Goal: Task Accomplishment & Management: Use online tool/utility

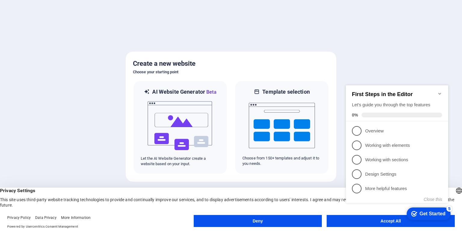
click at [372, 216] on div "checkmark Get Started 5 First Steps in the Editor Let's guide you through the t…" at bounding box center [397, 149] width 109 height 146
click at [372, 218] on div "checkmark Get Started 5 First Steps in the Editor Let's guide you through the t…" at bounding box center [397, 149] width 109 height 146
click at [394, 220] on div "checkmark Get Started 5 First Steps in the Editor Let's guide you through the t…" at bounding box center [397, 149] width 109 height 146
click at [280, 221] on button "Deny" at bounding box center [258, 221] width 128 height 12
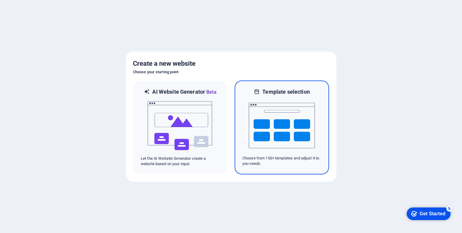
click at [286, 122] on img at bounding box center [282, 126] width 66 height 60
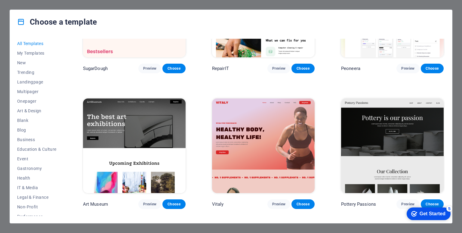
scroll to position [77, 0]
click at [22, 83] on span "Landingpage" at bounding box center [36, 82] width 39 height 5
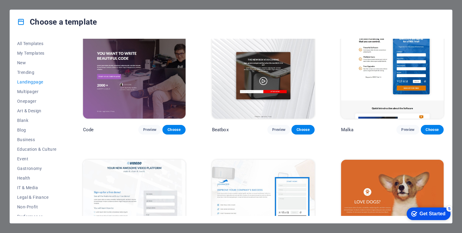
scroll to position [0, 0]
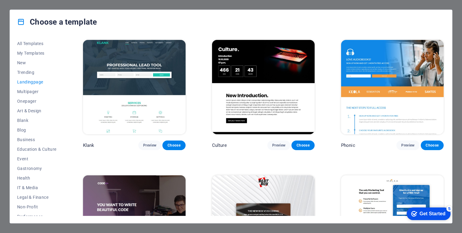
click at [422, 212] on div "Get Started" at bounding box center [432, 213] width 26 height 5
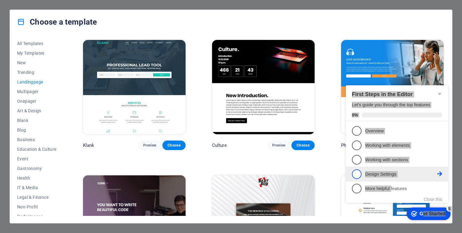
drag, startPoint x: 364, startPoint y: 84, endPoint x: 368, endPoint y: 174, distance: 90.3
click at [385, 188] on div "checkmark Get Started 5 First Steps in the Editor Let's guide you through the t…" at bounding box center [397, 149] width 109 height 146
click at [267, 89] on img at bounding box center [263, 87] width 103 height 94
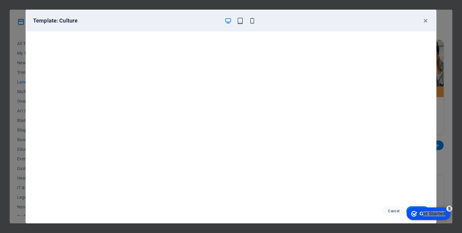
scroll to position [2, 0]
click at [419, 213] on div "Get Started" at bounding box center [432, 213] width 26 height 5
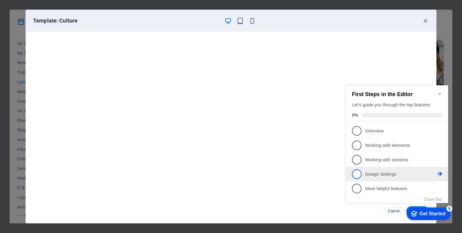
click at [355, 175] on span "4" at bounding box center [357, 175] width 10 height 10
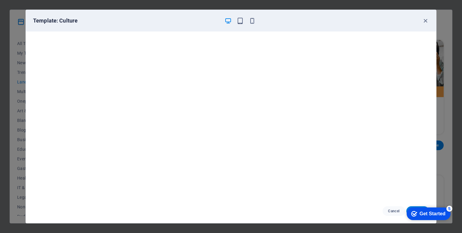
click at [421, 215] on div "Get Started" at bounding box center [432, 213] width 26 height 5
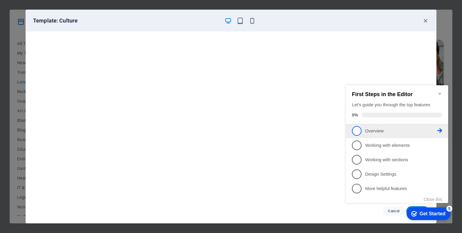
click at [357, 131] on span "1" at bounding box center [357, 131] width 10 height 10
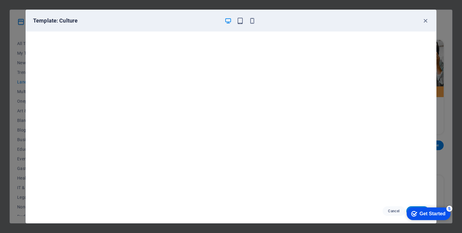
click at [427, 219] on div "checkmark Get Started 5" at bounding box center [429, 214] width 44 height 13
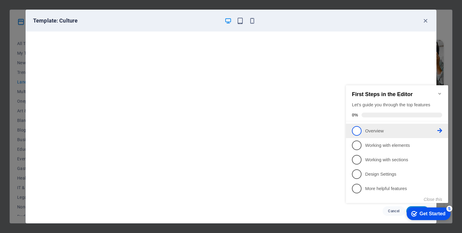
click at [427, 126] on link "1 Overview - incomplete" at bounding box center [397, 131] width 90 height 10
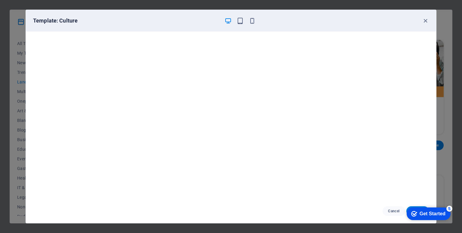
click at [408, 215] on div "checkmark Get Started 5" at bounding box center [429, 214] width 44 height 13
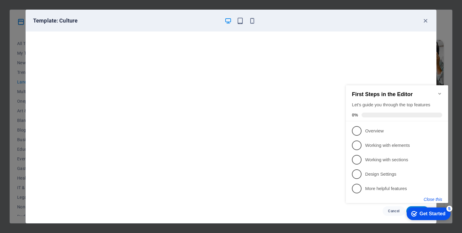
click at [432, 200] on button "Close this" at bounding box center [433, 199] width 18 height 5
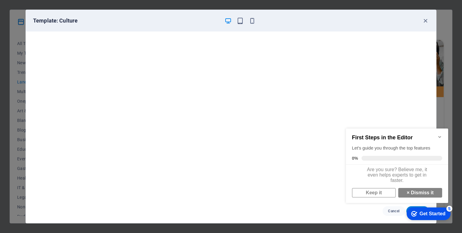
scroll to position [3, 0]
click at [411, 192] on link "× Dismiss it" at bounding box center [420, 193] width 44 height 10
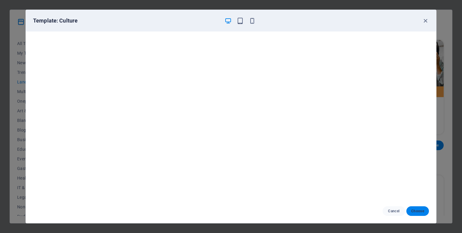
click at [419, 211] on span "Choose" at bounding box center [417, 211] width 13 height 5
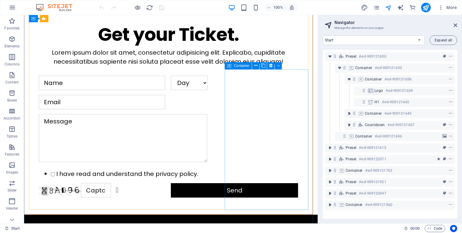
scroll to position [753, 0]
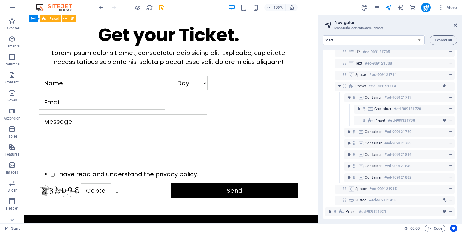
scroll to position [717, 0]
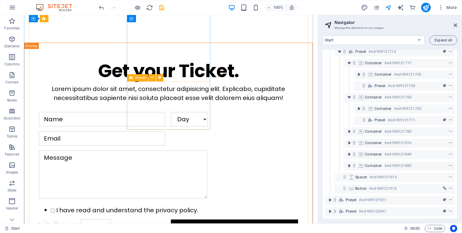
scroll to position [165, 0]
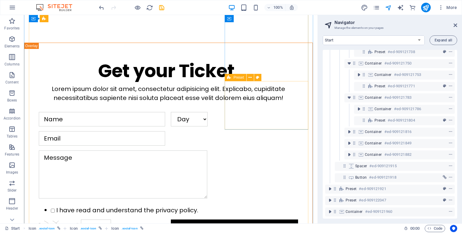
scroll to position [199, 0]
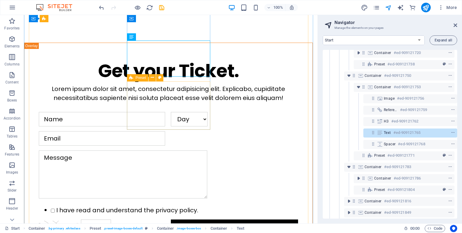
scroll to position [188, 1]
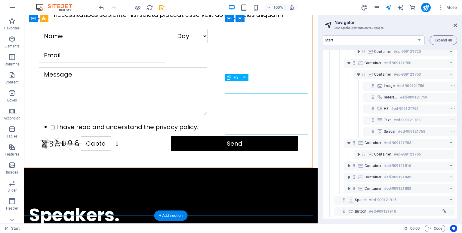
scroll to position [800, 0]
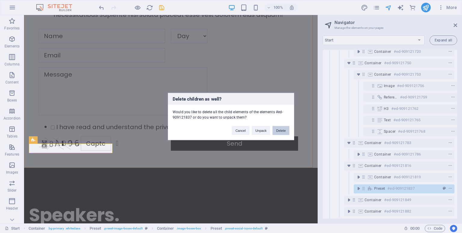
click at [284, 130] on button "Delete" at bounding box center [280, 130] width 17 height 9
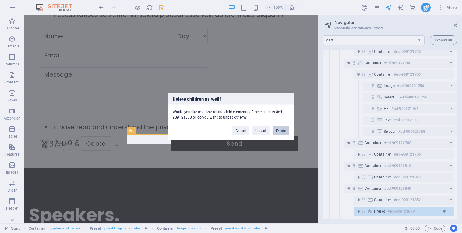
click at [286, 130] on button "Delete" at bounding box center [280, 130] width 17 height 9
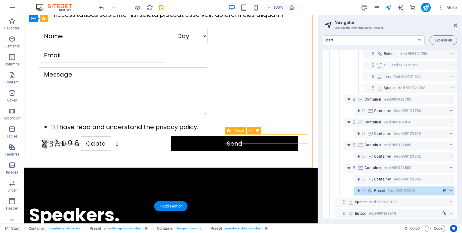
scroll to position [272, 1]
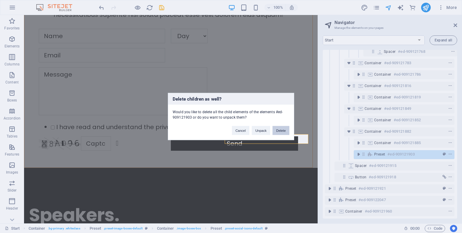
click at [284, 132] on button "Delete" at bounding box center [280, 130] width 17 height 9
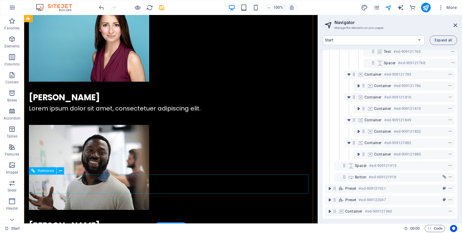
scroll to position [1050, 0]
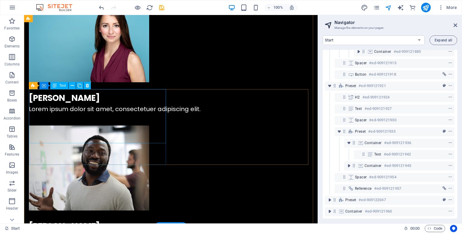
scroll to position [363, 1]
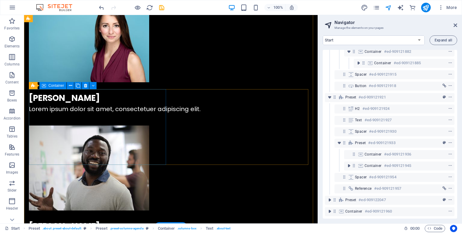
scroll to position [352, 1]
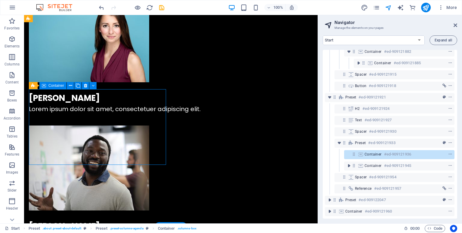
scroll to position [340, 1]
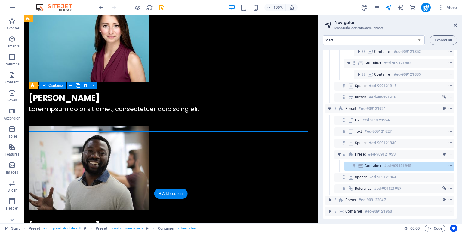
scroll to position [329, 1]
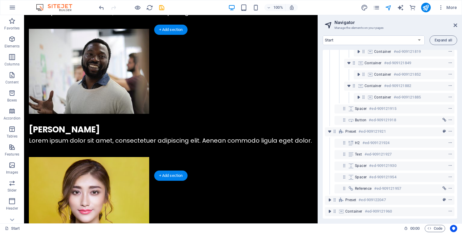
scroll to position [1143, 0]
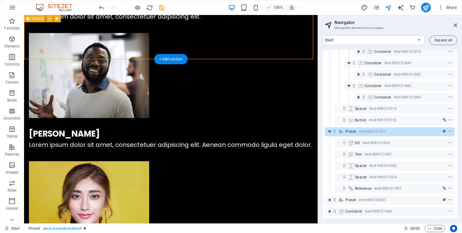
scroll to position [1374, 0]
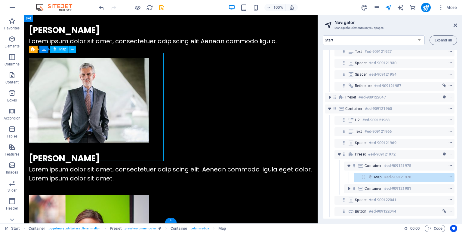
scroll to position [421, 1]
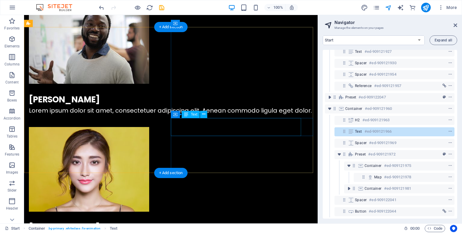
scroll to position [1374, 0]
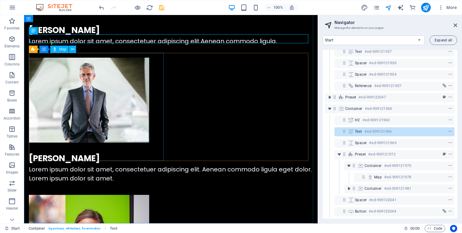
click at [62, 48] on span "Map" at bounding box center [62, 50] width 7 height 4
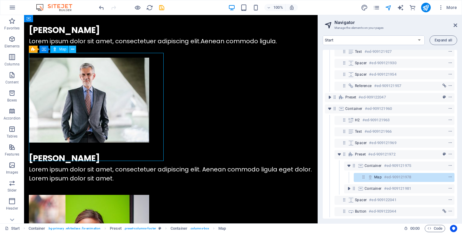
click at [72, 48] on icon at bounding box center [72, 49] width 3 height 6
click at [0, 0] on div "Preset #ed-909121630 Container #ed-909121633 Container #ed-909121636 Logo #ed-9…" at bounding box center [0, 0] width 0 height 0
click at [448, 175] on icon "context-menu" at bounding box center [450, 177] width 4 height 4
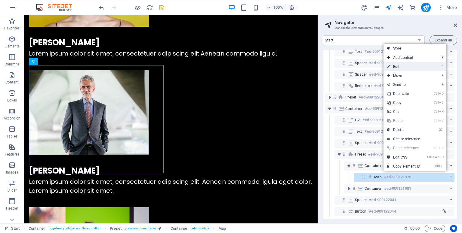
click at [401, 68] on link "⏎ Edit" at bounding box center [403, 66] width 40 height 9
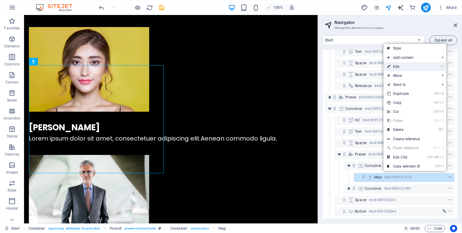
select select "1"
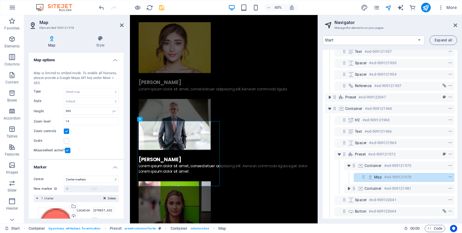
scroll to position [1365, 0]
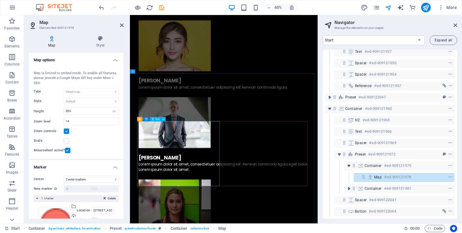
click at [10, 169] on span "Images" at bounding box center [12, 169] width 24 height 14
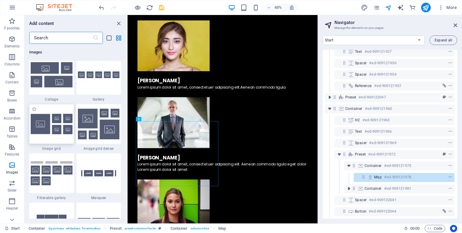
scroll to position [3105, 0]
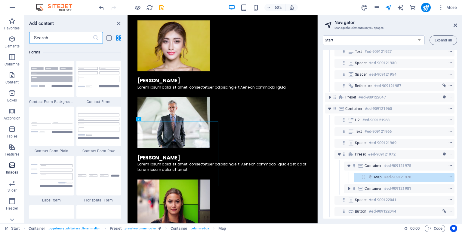
click at [10, 165] on icon "button" at bounding box center [11, 165] width 7 height 7
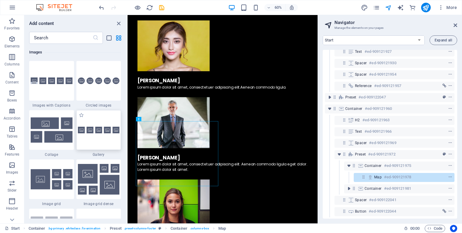
scroll to position [3049, 0]
click at [105, 127] on div at bounding box center [98, 130] width 45 height 40
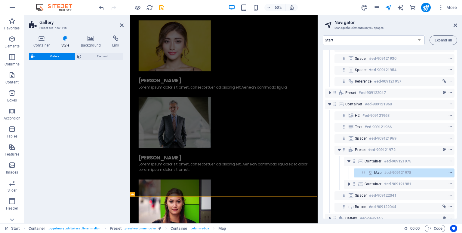
scroll to position [1492, 0]
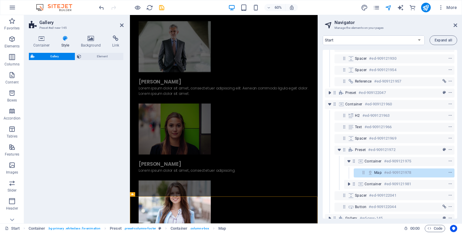
select select "rem"
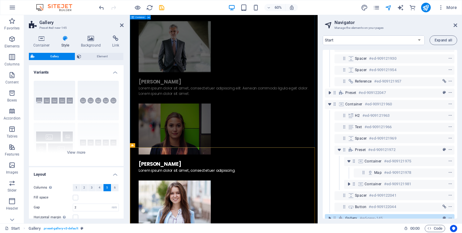
scroll to position [432, 1]
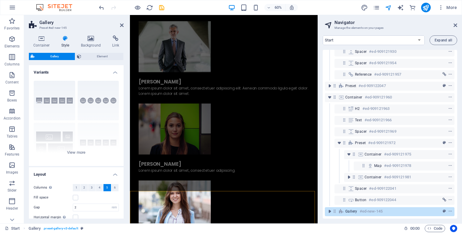
scroll to position [1419, 0]
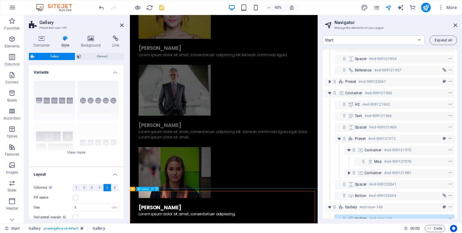
scroll to position [444, 1]
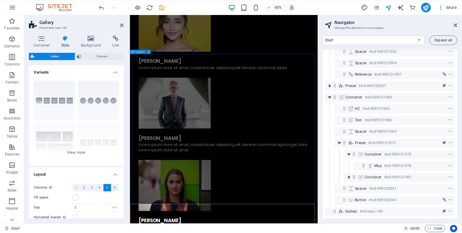
scroll to position [432, 1]
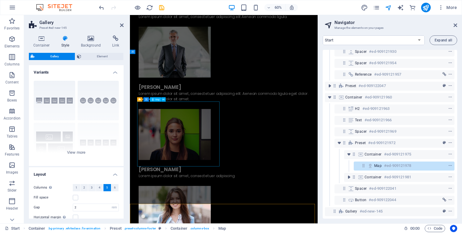
scroll to position [1362, 0]
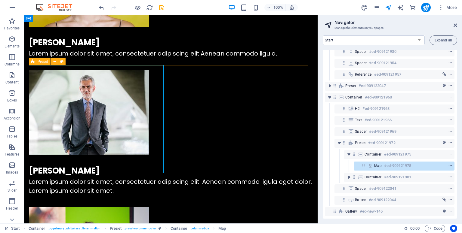
click at [34, 62] on icon at bounding box center [33, 61] width 4 height 7
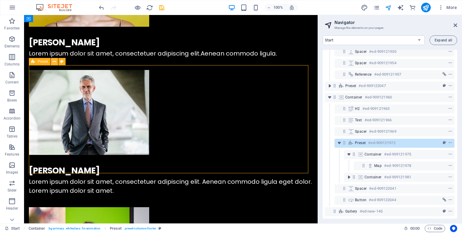
click at [55, 59] on icon at bounding box center [54, 62] width 3 height 6
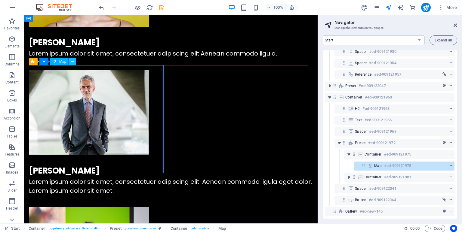
click at [71, 60] on icon at bounding box center [72, 62] width 3 height 6
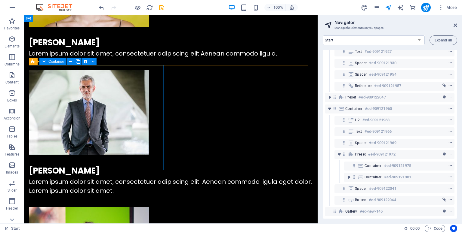
scroll to position [421, 1]
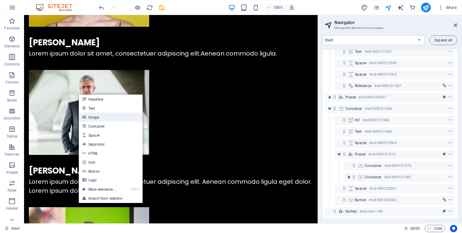
click at [95, 115] on link "Image" at bounding box center [111, 117] width 64 height 9
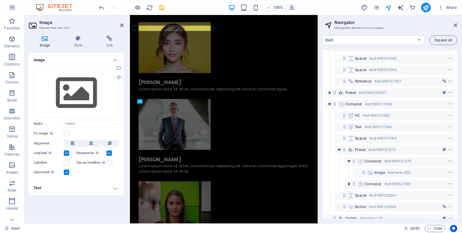
scroll to position [1395, 0]
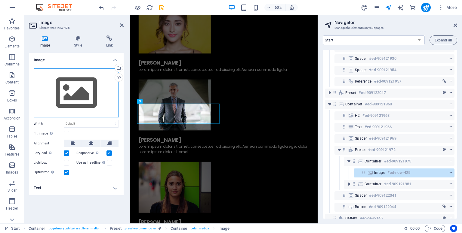
click at [82, 101] on div "Drag files here, click to choose files or select files from Files or our free s…" at bounding box center [76, 93] width 85 height 49
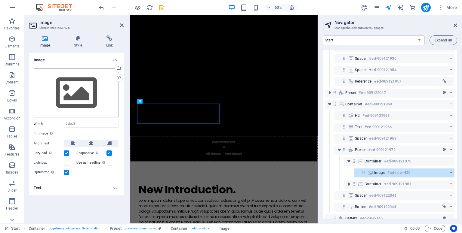
scroll to position [1862, 0]
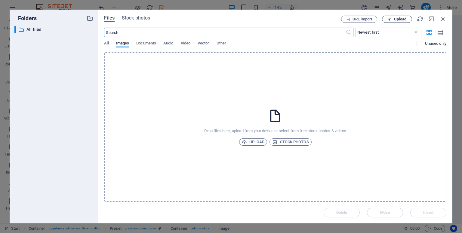
click at [397, 19] on span "Upload" at bounding box center [400, 19] width 12 height 4
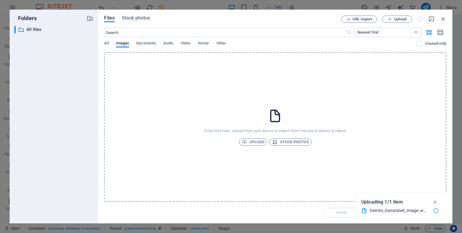
scroll to position [1395, 0]
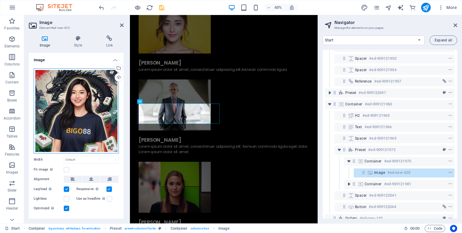
click at [95, 123] on div "Drag files here, click to choose files or select files from Files or our free s…" at bounding box center [76, 111] width 85 height 85
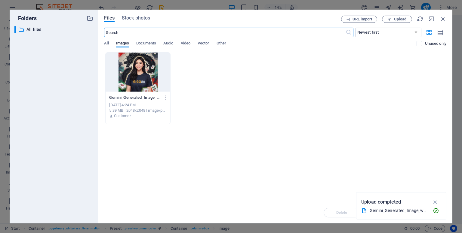
scroll to position [1862, 0]
click at [435, 201] on icon "button" at bounding box center [435, 202] width 7 height 7
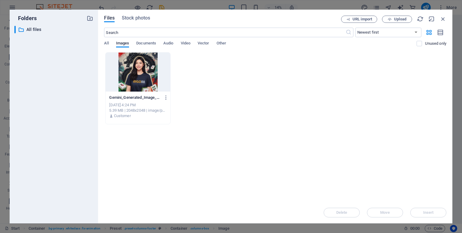
click at [132, 71] on div at bounding box center [138, 72] width 64 height 39
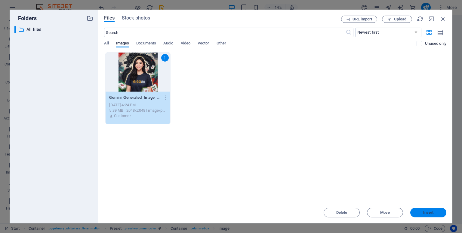
click at [435, 210] on button "Insert" at bounding box center [428, 213] width 36 height 10
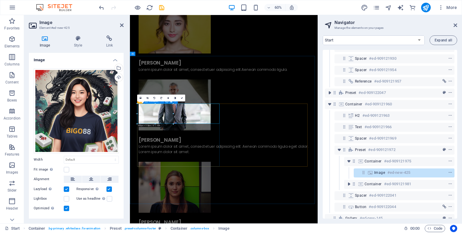
drag, startPoint x: 304, startPoint y: 140, endPoint x: 206, endPoint y: 260, distance: 155.4
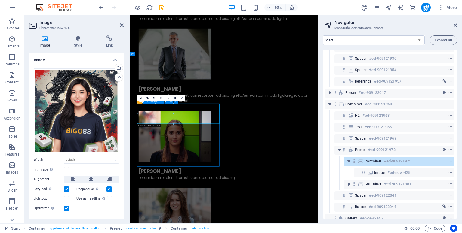
scroll to position [1362, 0]
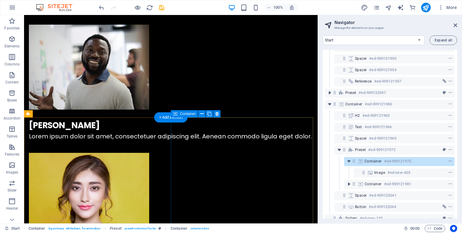
scroll to position [1162, 0]
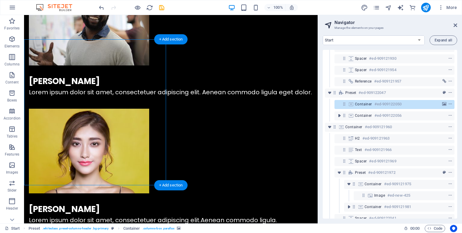
select select "vh"
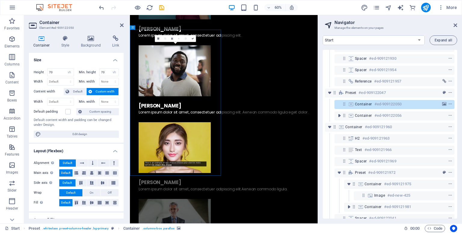
click at [166, 166] on link "Or import this image" at bounding box center [161, 165] width 19 height 2
click at [151, 37] on icon at bounding box center [151, 38] width 2 height 2
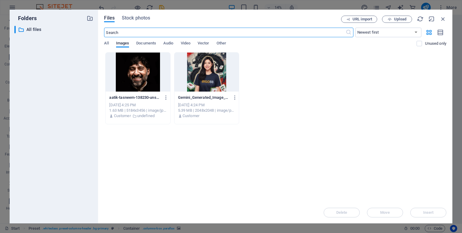
scroll to position [1891, 0]
click at [212, 78] on div at bounding box center [206, 72] width 64 height 39
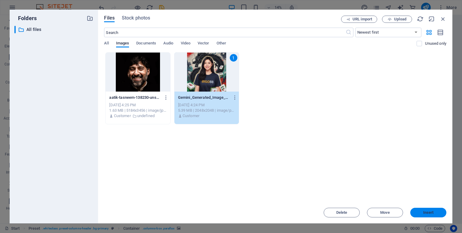
click at [441, 212] on span "Insert" at bounding box center [428, 213] width 31 height 4
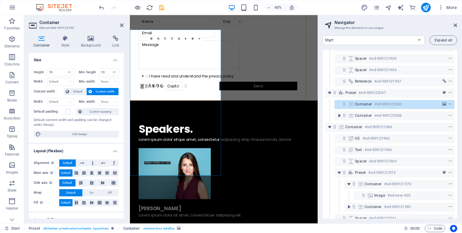
scroll to position [1195, 0]
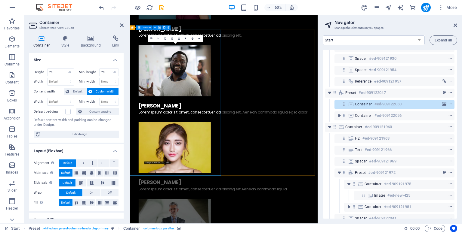
click at [150, 38] on icon at bounding box center [151, 38] width 2 height 2
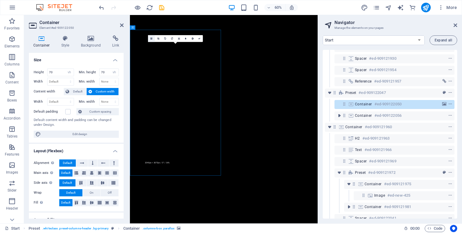
scroll to position [1891, 0]
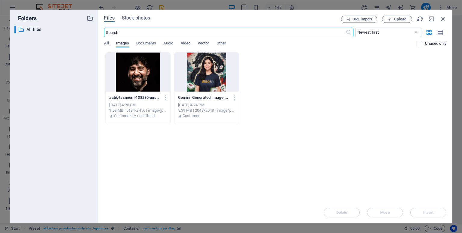
click at [202, 68] on div at bounding box center [206, 72] width 64 height 39
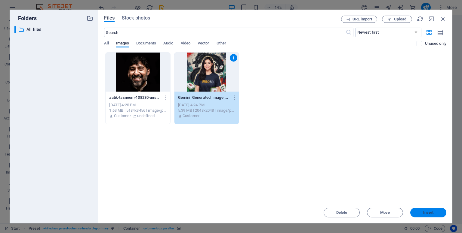
click at [421, 212] on span "Insert" at bounding box center [428, 213] width 31 height 4
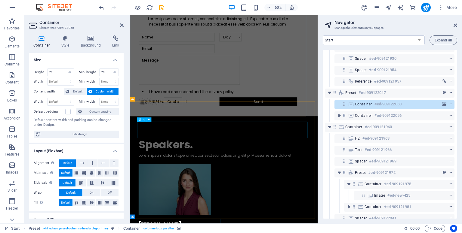
scroll to position [865, 0]
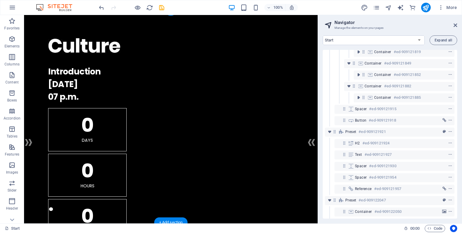
scroll to position [5, 0]
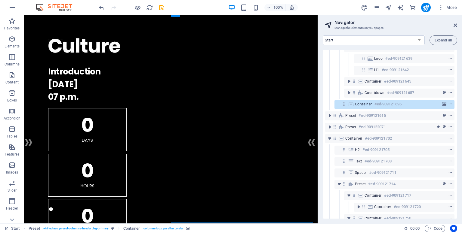
scroll to position [5, 1]
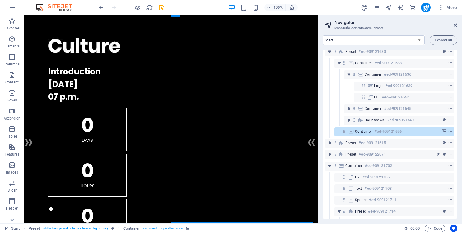
click at [457, 24] on aside "Navigator Manage the elements on your pages Start Legal Notice Privacy Expand a…" at bounding box center [390, 119] width 144 height 209
click at [455, 24] on icon at bounding box center [455, 25] width 4 height 5
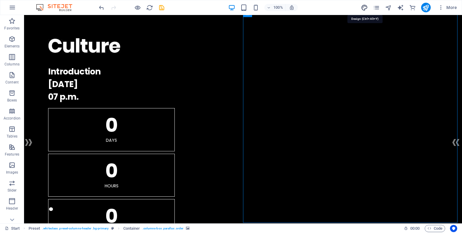
click at [367, 5] on icon "design" at bounding box center [364, 7] width 7 height 7
select select "rem"
select select "400"
select select "px"
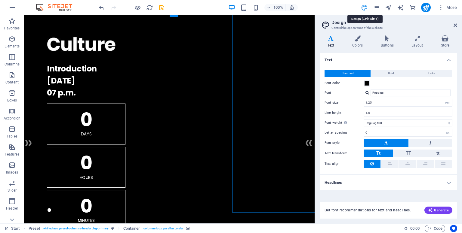
click at [367, 5] on icon "design" at bounding box center [364, 7] width 7 height 7
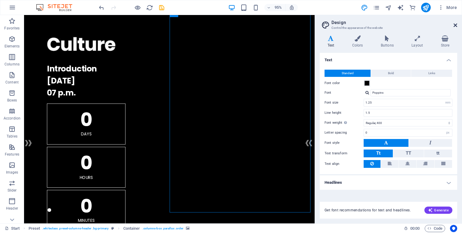
click at [456, 24] on icon at bounding box center [455, 25] width 4 height 5
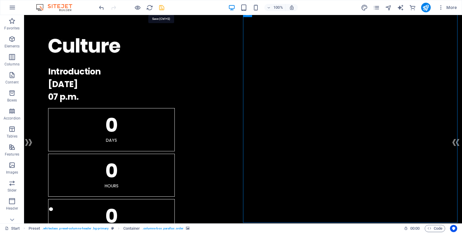
click at [165, 8] on icon "save" at bounding box center [161, 7] width 7 height 7
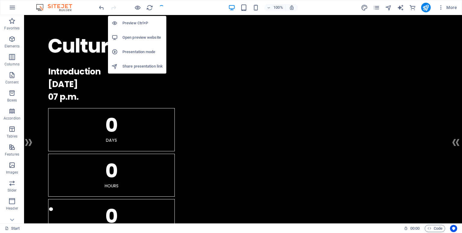
click at [148, 62] on li "Share presentation link" at bounding box center [137, 66] width 58 height 14
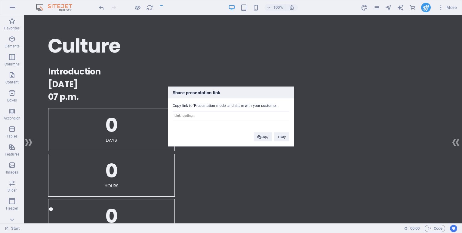
type input "https://cms.sitehub.io/presentation/2168635/c7415edfcc4fc8f45805be03f3cc2a1f8b4…"
click at [209, 64] on div "Share presentation link Copy link to 'Presentation mode' and share with your cu…" at bounding box center [231, 116] width 462 height 233
click at [286, 137] on button "Okay" at bounding box center [281, 137] width 15 height 9
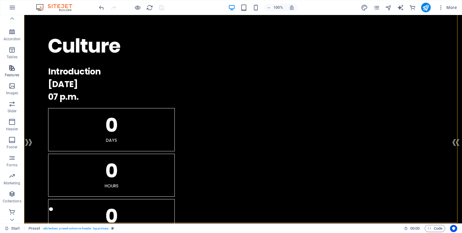
scroll to position [80, 0]
click at [12, 14] on button "button" at bounding box center [12, 7] width 14 height 14
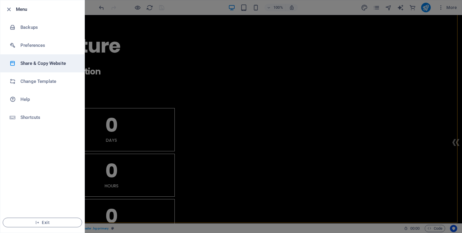
click at [38, 64] on h6 "Share & Copy Website" at bounding box center [48, 63] width 56 height 7
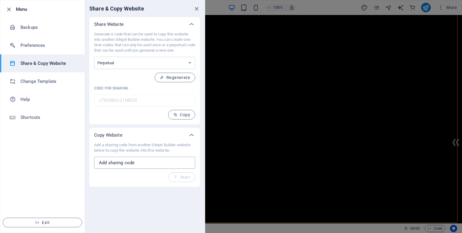
click at [138, 159] on input "text" at bounding box center [144, 163] width 101 height 12
click at [122, 65] on select "One-time Perpetual" at bounding box center [144, 63] width 101 height 12
select select "onetime"
click at [94, 57] on select "One-time Perpetual" at bounding box center [144, 63] width 101 height 12
click at [178, 78] on span "Generate" at bounding box center [177, 77] width 26 height 5
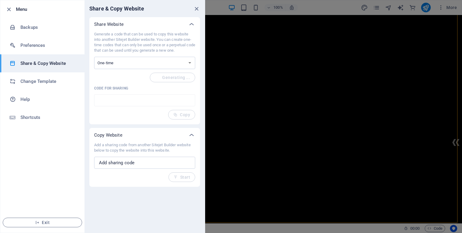
type input "4ed5d3c5-2168635"
click at [24, 43] on h6 "Preferences" at bounding box center [48, 45] width 56 height 7
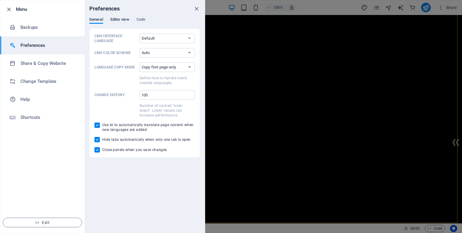
click at [124, 22] on span "Editor view" at bounding box center [119, 20] width 19 height 8
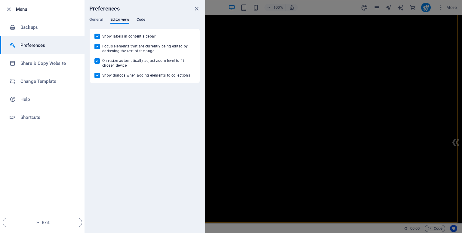
click at [140, 21] on span "Code" at bounding box center [141, 20] width 9 height 8
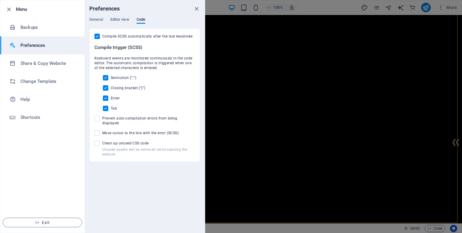
click at [100, 24] on div "General Editor view Code" at bounding box center [144, 22] width 111 height 11
click at [99, 17] on span "General" at bounding box center [96, 20] width 14 height 8
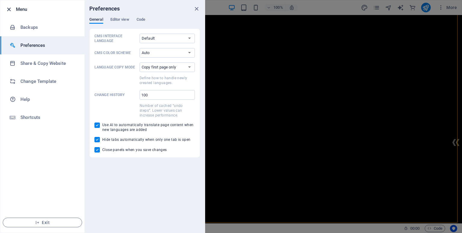
click at [7, 10] on icon "button" at bounding box center [8, 9] width 7 height 7
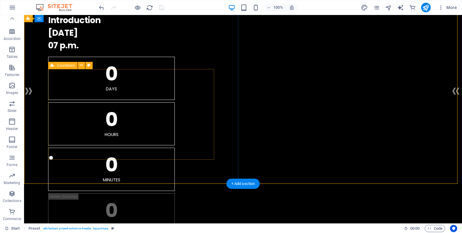
scroll to position [0, 0]
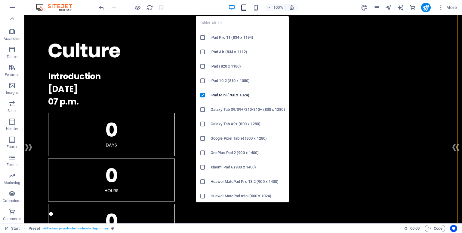
click at [243, 8] on icon "button" at bounding box center [243, 7] width 7 height 7
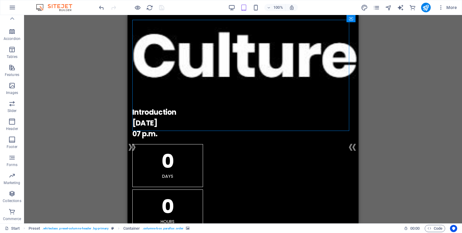
click at [388, 75] on div "Drag here to replace the existing content. Press “Ctrl” if you want to create a…" at bounding box center [243, 119] width 438 height 209
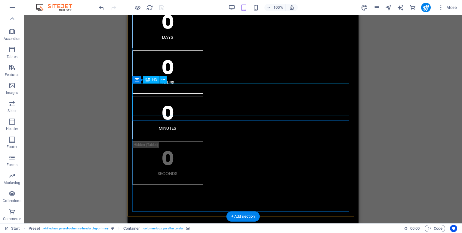
scroll to position [94, 0]
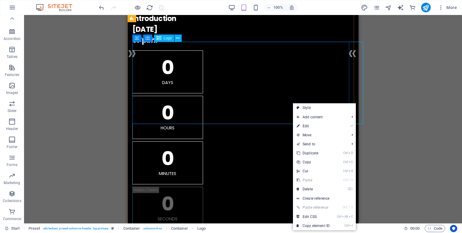
click at [168, 40] on span "Logo" at bounding box center [168, 38] width 8 height 4
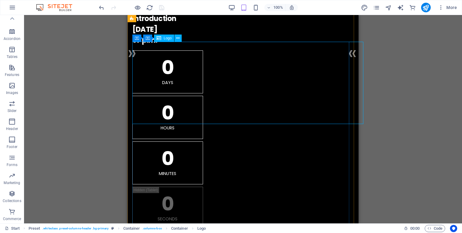
click at [159, 39] on icon at bounding box center [158, 38] width 5 height 7
click at [165, 39] on span "Logo" at bounding box center [168, 38] width 8 height 4
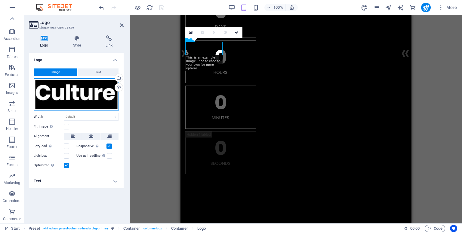
click at [65, 89] on div "Drag files here, click to choose files or select files from Files or our free s…" at bounding box center [76, 94] width 85 height 32
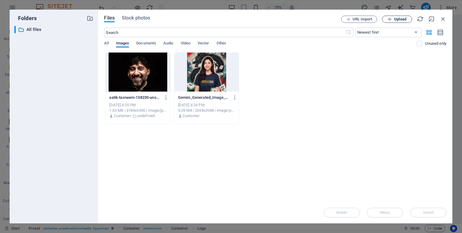
click at [395, 18] on span "Upload" at bounding box center [400, 19] width 12 height 4
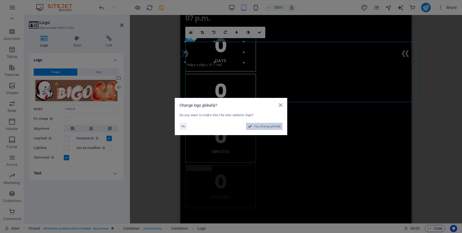
click at [268, 126] on span "Yes, change globally" at bounding box center [267, 126] width 27 height 7
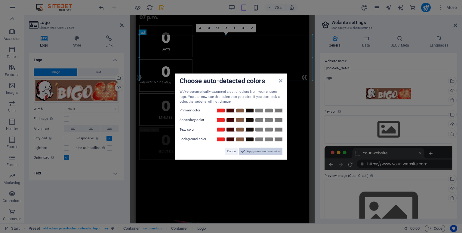
click at [262, 149] on span "Apply new website colors" at bounding box center [264, 151] width 34 height 7
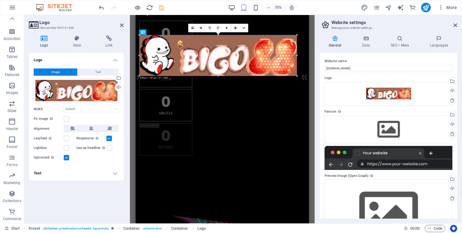
drag, startPoint x: 313, startPoint y: 81, endPoint x: 204, endPoint y: 79, distance: 108.3
type input "710"
select select "px"
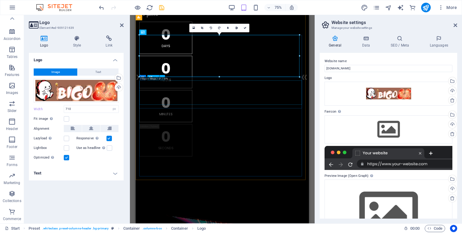
click at [330, 19] on div "Introduction 10.10.2027 07 p.m." at bounding box center [250, 3] width 221 height 32
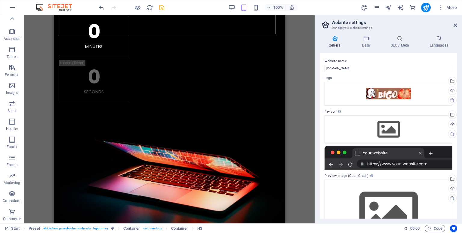
scroll to position [195, 0]
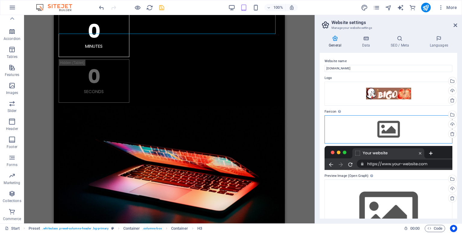
click at [390, 122] on div "Drag files here, click to choose files or select files from Files or our free s…" at bounding box center [388, 129] width 128 height 28
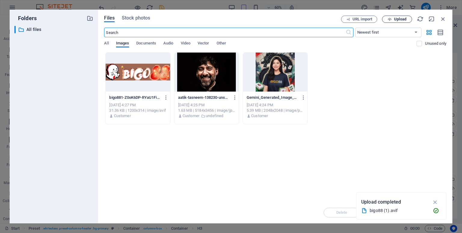
click at [399, 17] on span "Upload" at bounding box center [400, 19] width 12 height 4
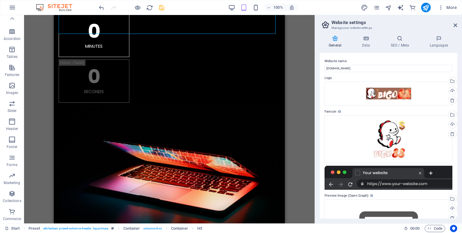
scroll to position [54, 0]
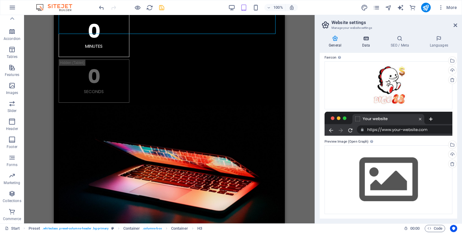
click at [366, 41] on icon at bounding box center [366, 38] width 26 height 6
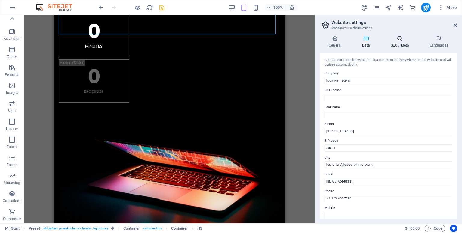
click at [395, 39] on icon at bounding box center [399, 38] width 37 height 6
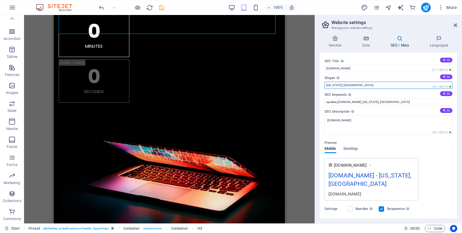
click at [360, 86] on input "Washington, DC" at bounding box center [388, 85] width 128 height 7
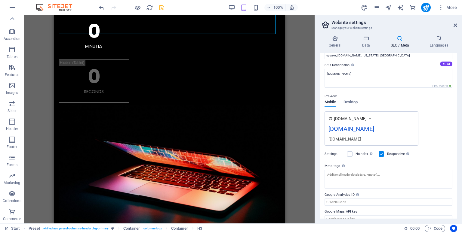
scroll to position [55, 0]
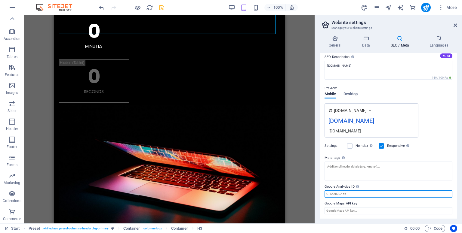
click at [355, 196] on input "Google Analytics ID Please only add the Google Analytics ID. We automatically i…" at bounding box center [388, 194] width 128 height 7
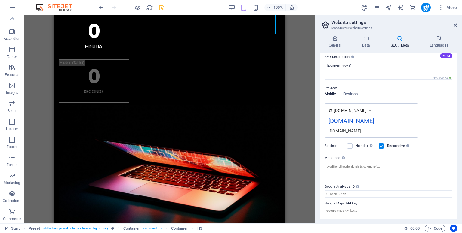
click at [354, 213] on input "Google Maps API key" at bounding box center [388, 210] width 128 height 7
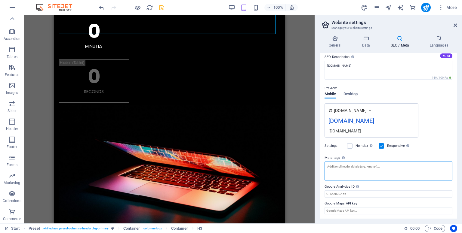
click at [363, 177] on textarea "Meta tags Enter HTML code here that will be placed inside the tags of your webs…" at bounding box center [388, 171] width 128 height 19
paste textarea "<link rel="amphtml" href="https://www.example.com/url/to/amp/document.html">"
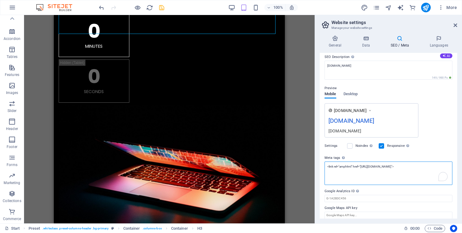
click at [361, 166] on textarea "<link rel="amphtml" href="https://www.example.com/url/to/amp/document.html">" at bounding box center [388, 173] width 128 height 23
paste textarea "collectionsdubreuil.com/"
click at [375, 174] on textarea "<link rel="amphtml" href="[URL][DOMAIN_NAME]">" at bounding box center [388, 173] width 128 height 23
type textarea "<link rel="amphtml" href="[URL][DOMAIN_NAME]">"
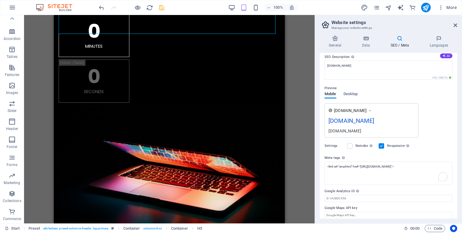
click at [447, 122] on div "www.example.com collectionsdubreuil.com collectionsdubreuil.com" at bounding box center [388, 120] width 128 height 34
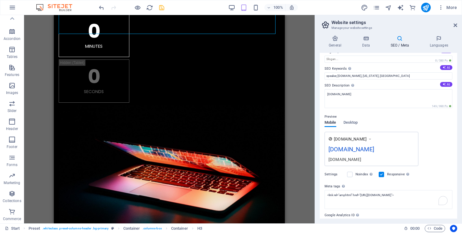
scroll to position [26, 0]
click at [352, 121] on span "Desktop" at bounding box center [350, 123] width 14 height 8
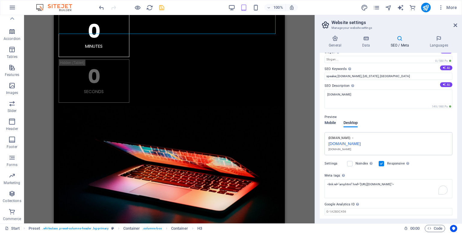
click at [332, 120] on span "Mobile" at bounding box center [330, 123] width 12 height 8
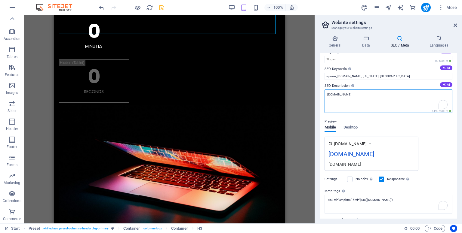
click at [398, 99] on textarea "[DOMAIN_NAME]" at bounding box center [388, 101] width 128 height 23
type textarea "Bigo"
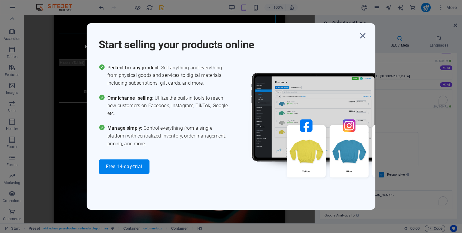
click at [372, 31] on div "Start selling your products online" at bounding box center [237, 41] width 277 height 22
click at [364, 36] on icon "button" at bounding box center [362, 35] width 11 height 11
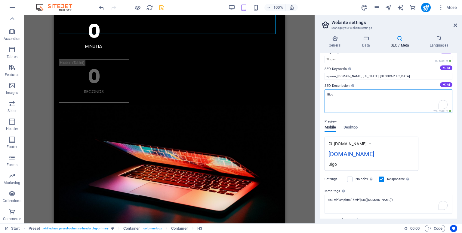
click at [352, 98] on textarea "Bigo" at bounding box center [388, 101] width 128 height 23
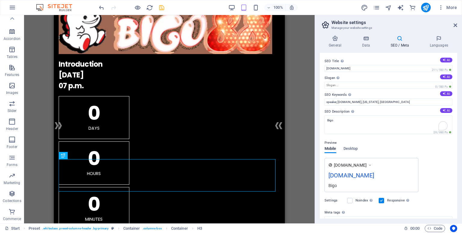
scroll to position [0, 0]
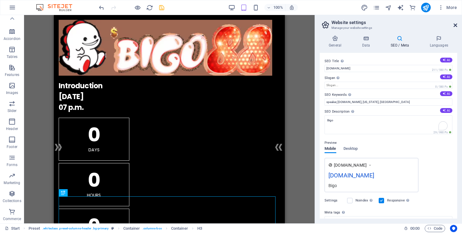
click at [456, 23] on icon at bounding box center [455, 25] width 4 height 5
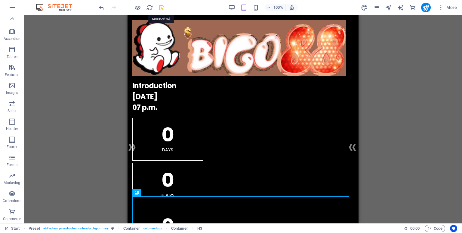
click at [160, 8] on icon "save" at bounding box center [161, 7] width 7 height 7
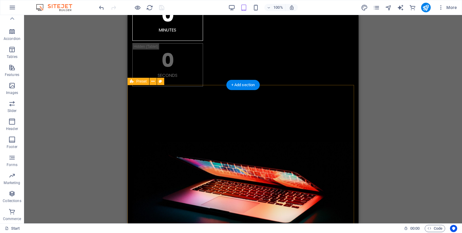
scroll to position [209, 0]
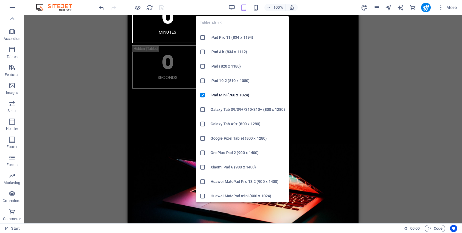
click at [243, 10] on icon "button" at bounding box center [243, 7] width 7 height 7
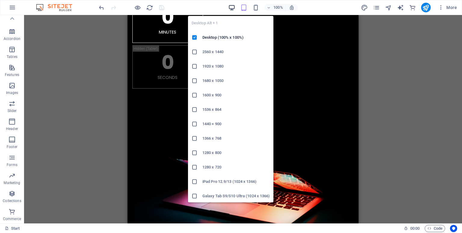
click at [229, 10] on icon "button" at bounding box center [231, 7] width 7 height 7
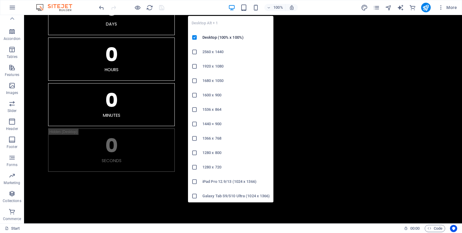
scroll to position [263, 0]
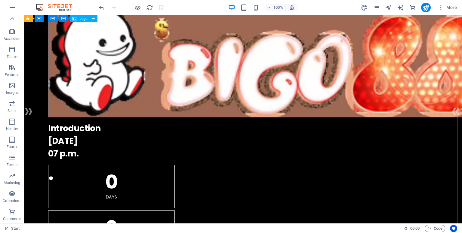
scroll to position [0, 0]
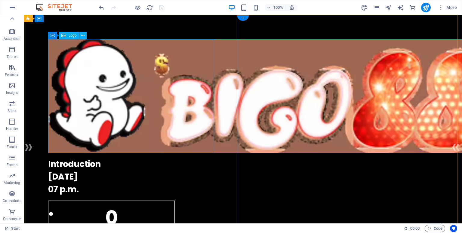
click at [147, 106] on div at bounding box center [243, 96] width 390 height 114
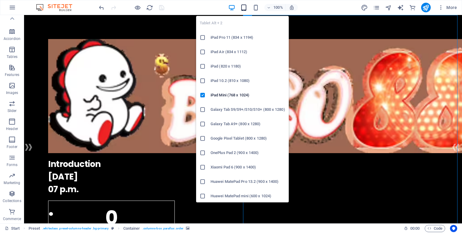
click at [243, 4] on icon "button" at bounding box center [243, 7] width 7 height 7
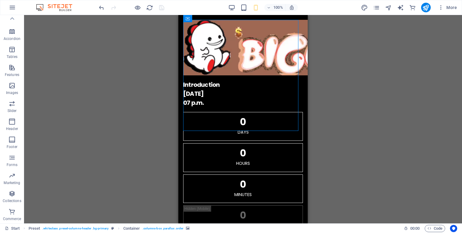
click at [351, 100] on div "Drag here to replace the existing content. Press “Ctrl” if you want to create a…" at bounding box center [243, 119] width 438 height 209
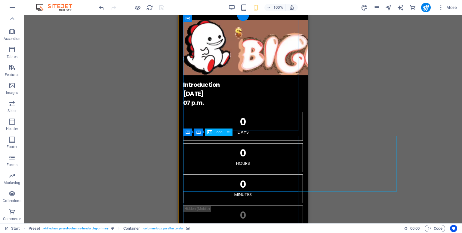
click at [265, 75] on div at bounding box center [243, 48] width 120 height 56
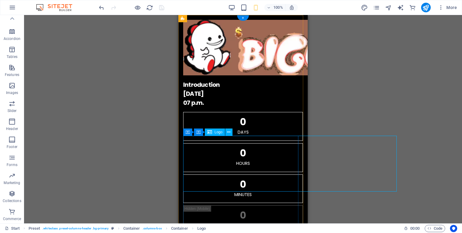
click at [263, 75] on div at bounding box center [243, 48] width 120 height 56
click at [395, 188] on div "Drag here to replace the existing content. Press “Ctrl” if you want to create a…" at bounding box center [243, 119] width 438 height 209
click at [192, 75] on div at bounding box center [243, 48] width 120 height 56
select select "px"
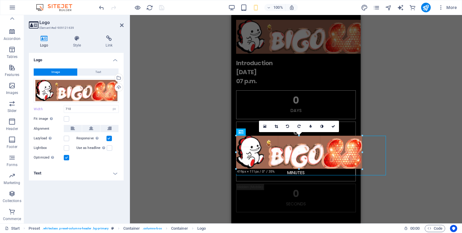
drag, startPoint x: 450, startPoint y: 136, endPoint x: 248, endPoint y: 158, distance: 203.2
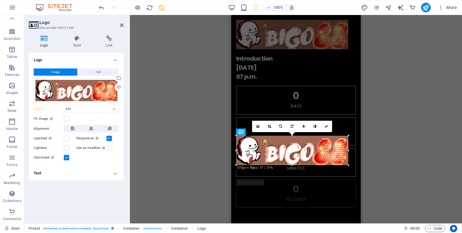
drag, startPoint x: 366, startPoint y: 136, endPoint x: 104, endPoint y: 127, distance: 262.1
type input "373"
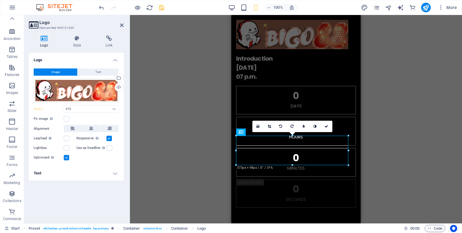
click at [421, 150] on div "H1 Preset Container Container Container Countdown Container Text Spacer Contain…" at bounding box center [296, 119] width 332 height 209
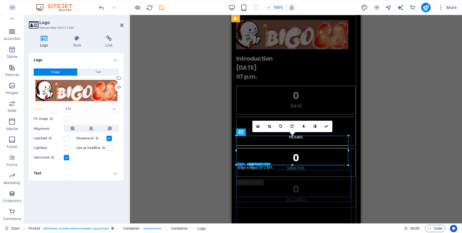
click at [304, 81] on div "Introduction 10.10.2027 07 p.m." at bounding box center [296, 67] width 120 height 27
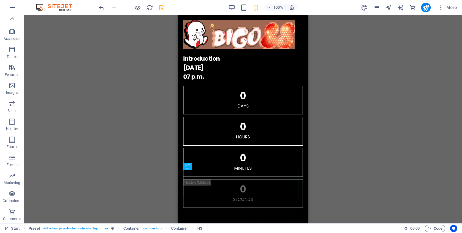
click at [403, 160] on div "H1 Preset Container Container Container Countdown Container Text Spacer Contain…" at bounding box center [243, 119] width 438 height 209
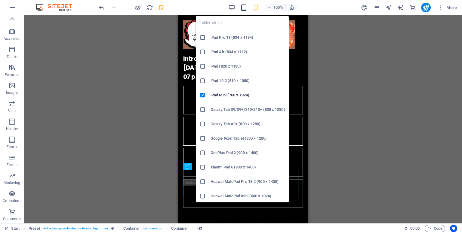
click at [244, 5] on icon "button" at bounding box center [243, 7] width 7 height 7
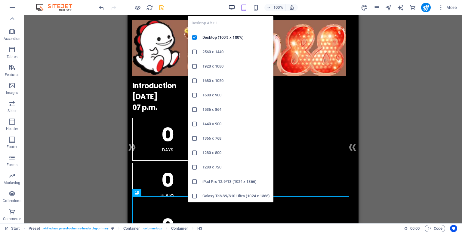
click at [229, 6] on icon "button" at bounding box center [231, 7] width 7 height 7
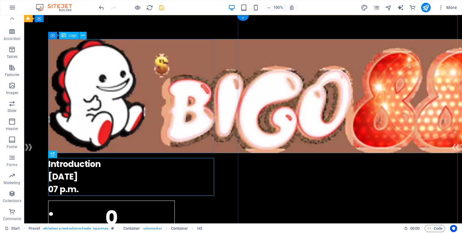
click at [186, 116] on div at bounding box center [243, 96] width 390 height 114
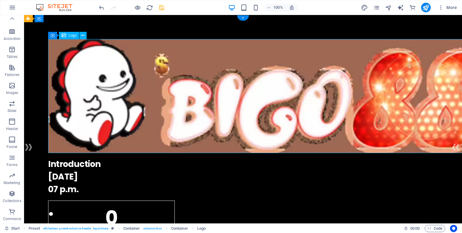
click at [186, 116] on div at bounding box center [243, 96] width 390 height 114
select select "px"
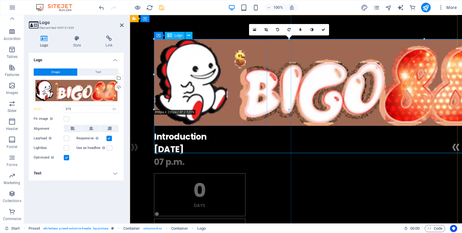
select select "DISABLED_OPTION_VALUE"
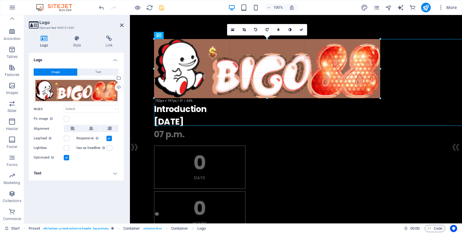
drag, startPoint x: 154, startPoint y: 127, endPoint x: 243, endPoint y: 84, distance: 98.4
type input "752"
select select "px"
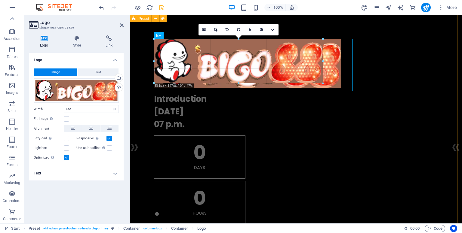
drag, startPoint x: 381, startPoint y: 99, endPoint x: 250, endPoint y: 84, distance: 131.7
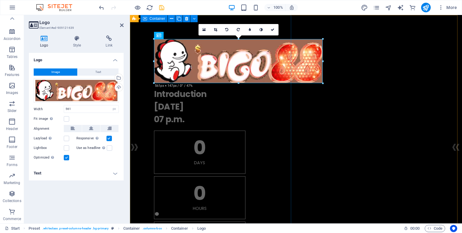
drag, startPoint x: 324, startPoint y: 81, endPoint x: 268, endPoint y: 77, distance: 56.7
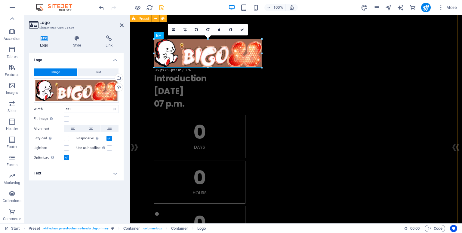
drag, startPoint x: 323, startPoint y: 84, endPoint x: 275, endPoint y: 69, distance: 50.6
type input "354"
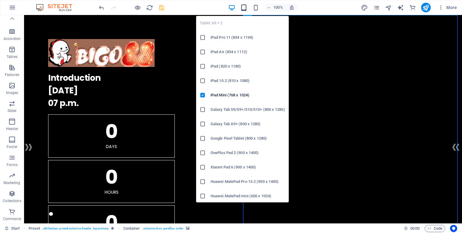
click at [243, 8] on icon "button" at bounding box center [243, 7] width 7 height 7
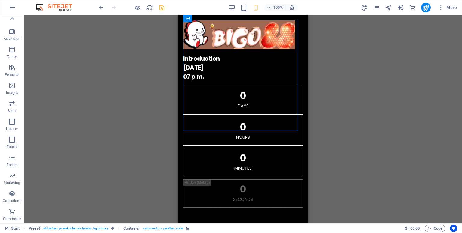
click at [381, 122] on div "H1 Preset Container Container Countdown Container Text Spacer Container Contain…" at bounding box center [243, 119] width 438 height 209
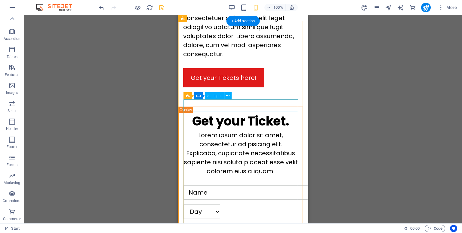
scroll to position [568, 0]
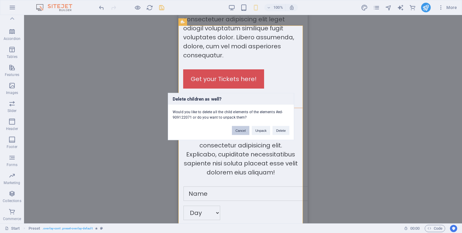
click at [239, 129] on button "Cancel" at bounding box center [240, 130] width 17 height 9
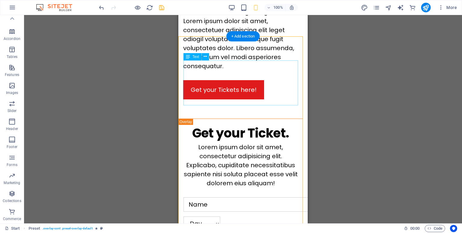
scroll to position [503, 0]
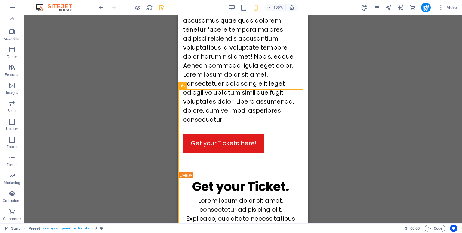
click at [356, 90] on div "Drag here to replace the existing content. Press “Ctrl” if you want to create a…" at bounding box center [243, 119] width 438 height 209
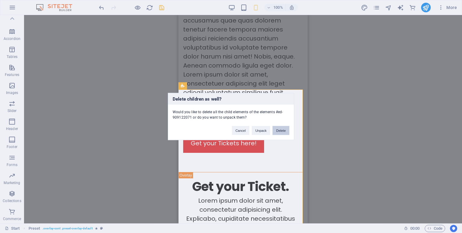
click at [284, 129] on button "Delete" at bounding box center [280, 130] width 17 height 9
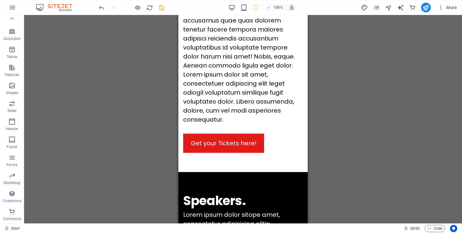
click at [337, 133] on div "Drag here to replace the existing content. Press “Ctrl” if you want to create a…" at bounding box center [243, 119] width 438 height 209
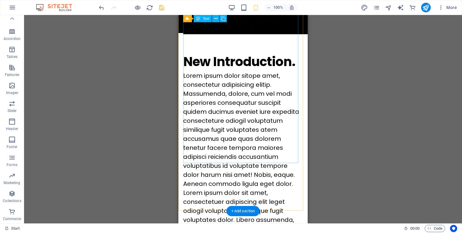
scroll to position [385, 0]
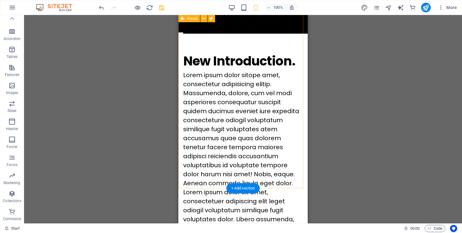
click at [257, 172] on div "New Introduction. Lorem ipsum dolor sitope amet, consectetur adipisicing elitip…" at bounding box center [242, 151] width 129 height 238
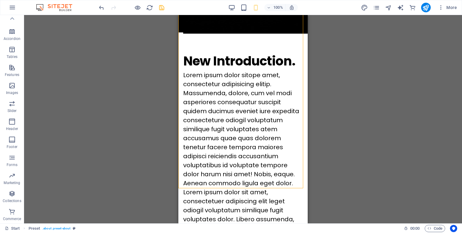
click at [385, 133] on div "Drag here to replace the existing content. Press “Ctrl” if you want to create a…" at bounding box center [243, 119] width 438 height 209
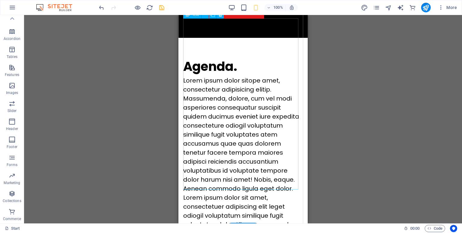
scroll to position [1595, 0]
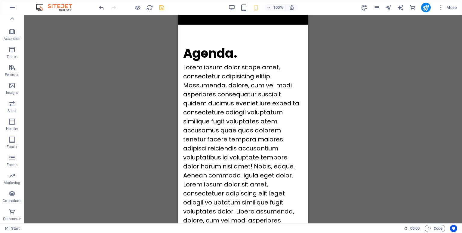
click at [388, 107] on div "Drag here to replace the existing content. Press “Ctrl” if you want to create a…" at bounding box center [243, 119] width 438 height 209
click at [388, 8] on icon "navigator" at bounding box center [388, 7] width 7 height 7
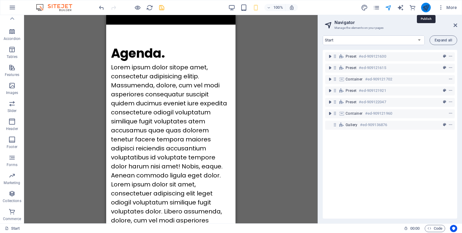
click at [129, 10] on icon "publish" at bounding box center [64, 134] width 129 height 248
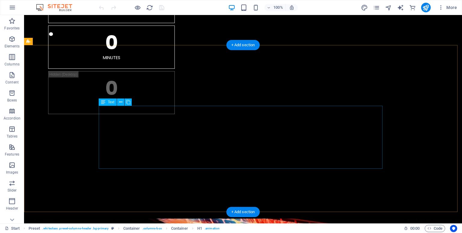
scroll to position [186, 0]
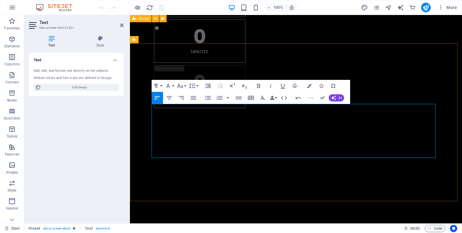
copy p "Bigo88"
click at [236, 97] on icon "button" at bounding box center [239, 98] width 6 height 3
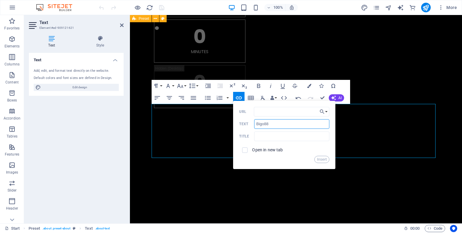
click at [275, 124] on input "Bigo88" at bounding box center [291, 124] width 75 height 10
type input "Bigo88 login"
click at [246, 151] on input "checkbox" at bounding box center [243, 149] width 5 height 5
checkbox input "true"
click at [278, 109] on input "URL" at bounding box center [292, 112] width 76 height 10
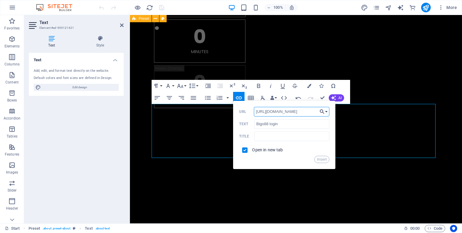
type input "https://bigo88login.com"
click at [321, 112] on icon "button" at bounding box center [322, 111] width 5 height 5
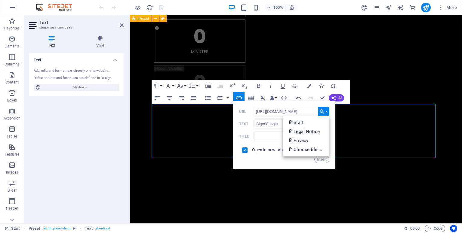
click at [321, 112] on icon "button" at bounding box center [322, 111] width 5 height 5
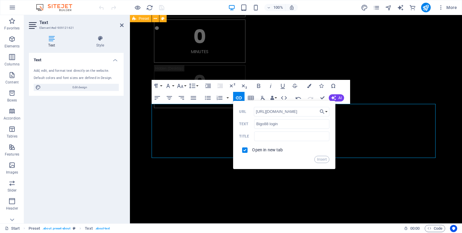
click at [301, 163] on div "Insert" at bounding box center [284, 159] width 90 height 7
click at [324, 160] on button "Insert" at bounding box center [321, 159] width 15 height 7
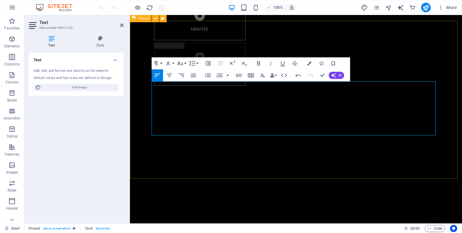
scroll to position [209, 0]
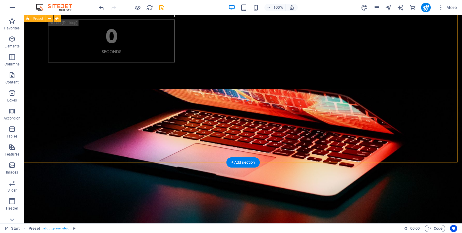
scroll to position [216, 0]
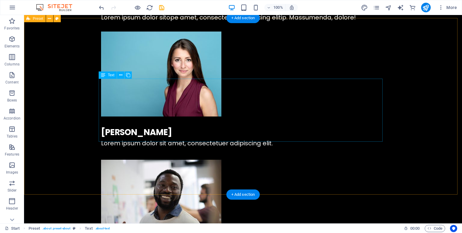
scroll to position [781, 0]
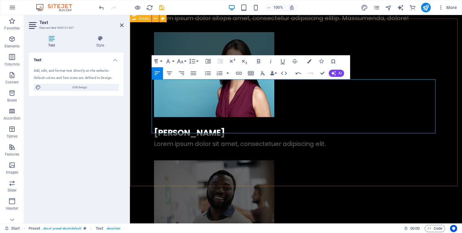
click at [239, 75] on icon "button" at bounding box center [239, 73] width 6 height 3
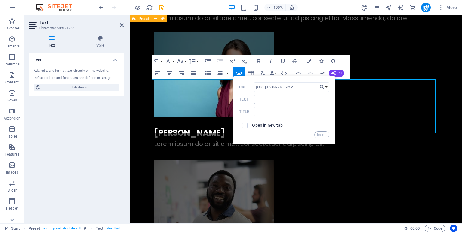
type input "https://bigo88.app"
click at [269, 100] on input "Text" at bounding box center [291, 100] width 75 height 10
type input "BIGO88 APP"
click at [278, 126] on label "Open in new tab" at bounding box center [267, 125] width 31 height 5
click at [321, 134] on button "Insert" at bounding box center [321, 134] width 15 height 7
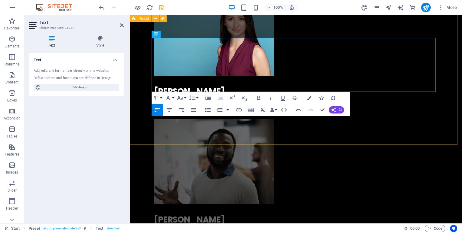
scroll to position [821, 0]
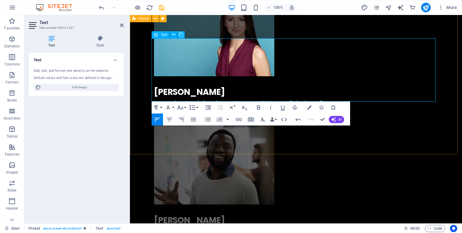
type input "BIGO88APP"
click at [238, 120] on icon "button" at bounding box center [239, 119] width 6 height 3
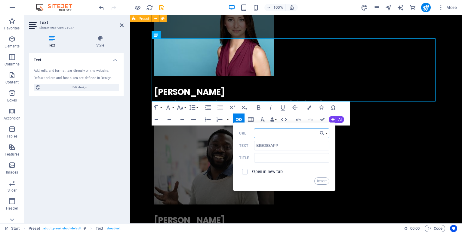
type input "B"
type input "https://bigo88.app"
click at [325, 180] on button "Insert" at bounding box center [321, 181] width 15 height 7
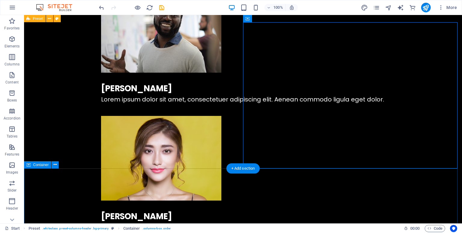
scroll to position [954, 0]
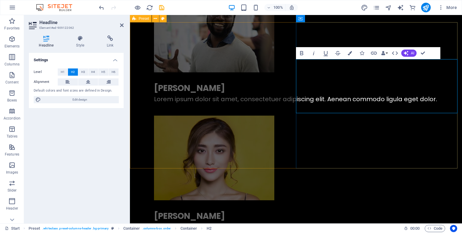
scroll to position [967, 0]
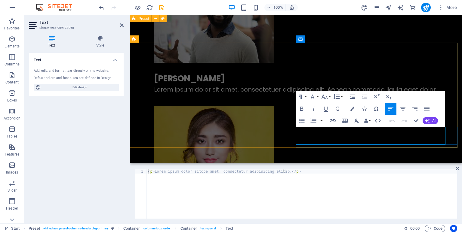
scroll to position [938, 0]
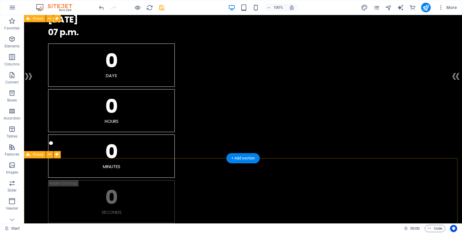
scroll to position [0, 0]
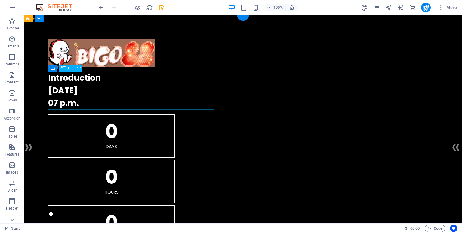
click at [90, 94] on div "Introduction 10.10.2027 07 p.m." at bounding box center [243, 91] width 390 height 38
click at [130, 83] on div "Introduction 10.10.2027 07 p.m." at bounding box center [243, 91] width 390 height 38
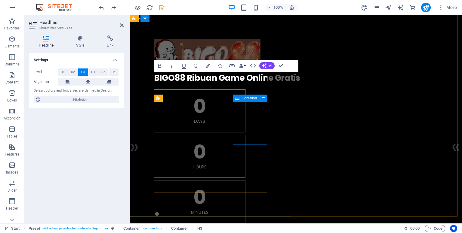
click at [236, 180] on div "0 Minutes" at bounding box center [199, 201] width 91 height 43
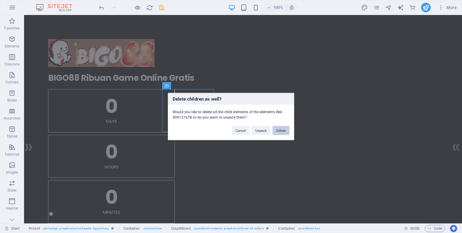
click at [281, 129] on button "Delete" at bounding box center [280, 130] width 17 height 9
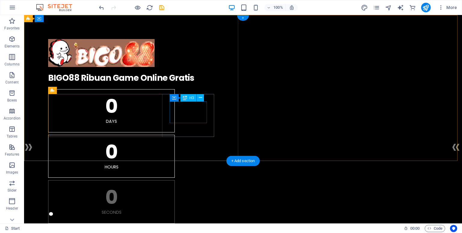
click at [167, 188] on div "0" at bounding box center [112, 197] width 112 height 19
click at [175, 180] on div "Seconds" at bounding box center [111, 191] width 127 height 22
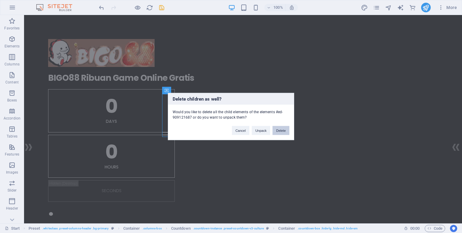
click at [284, 129] on button "Delete" at bounding box center [280, 130] width 17 height 9
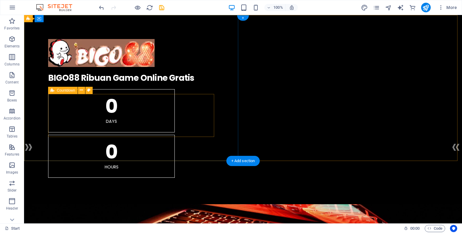
click at [167, 124] on div "0 Days 0 Hours" at bounding box center [243, 133] width 390 height 89
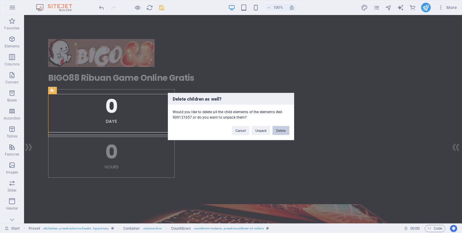
click at [284, 128] on button "Delete" at bounding box center [280, 130] width 17 height 9
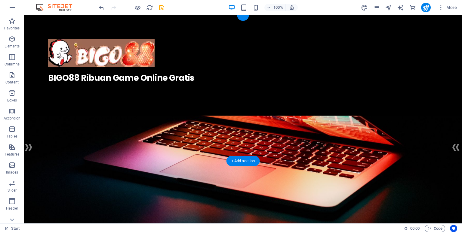
click at [279, 155] on figure at bounding box center [243, 204] width 438 height 177
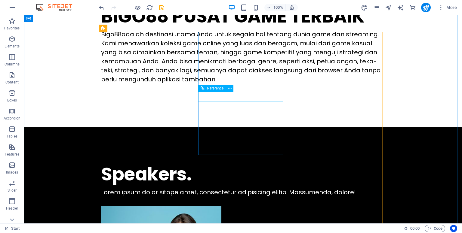
scroll to position [367, 0]
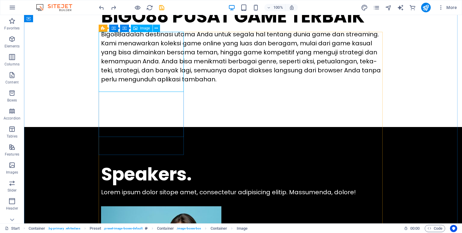
click at [143, 27] on span "Image" at bounding box center [145, 28] width 10 height 4
click at [140, 29] on span "Image" at bounding box center [145, 28] width 10 height 4
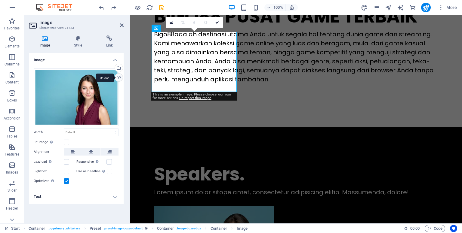
click at [120, 75] on div "Upload" at bounding box center [118, 78] width 9 height 9
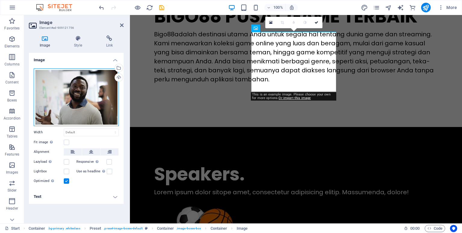
click at [76, 88] on div "Drag files here, click to choose files or select files from Files or our free s…" at bounding box center [76, 98] width 85 height 58
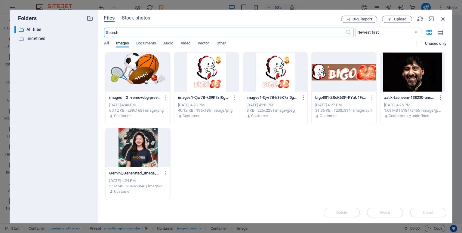
scroll to position [464, 0]
click at [395, 18] on span "Upload" at bounding box center [400, 19] width 12 height 4
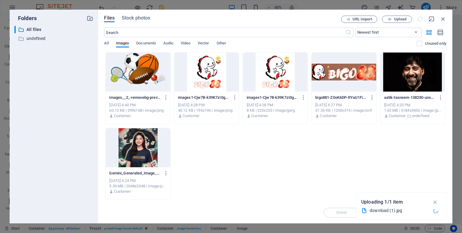
scroll to position [367, 0]
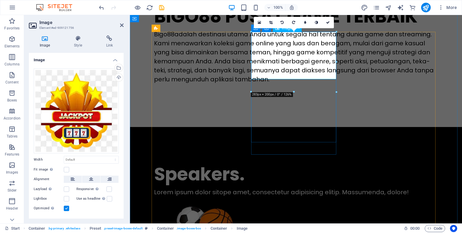
click at [118, 76] on div "Upload" at bounding box center [118, 78] width 9 height 9
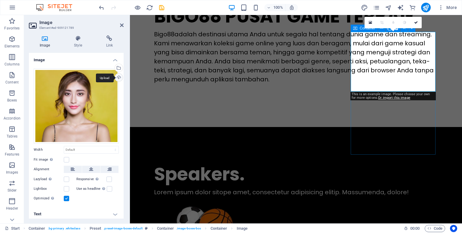
click at [119, 75] on div "Upload" at bounding box center [118, 78] width 9 height 9
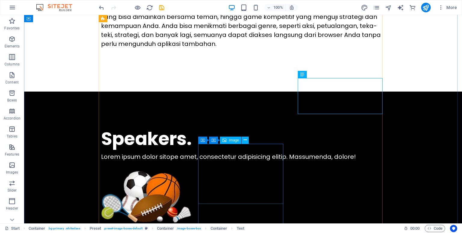
scroll to position [404, 0]
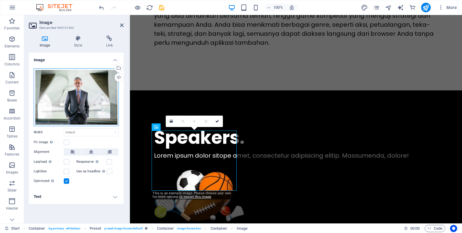
click at [88, 86] on div "Drag files here, click to choose files or select files from Files or our free s…" at bounding box center [76, 98] width 85 height 58
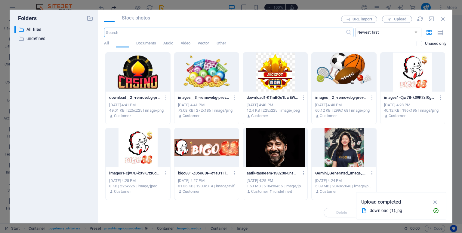
scroll to position [501, 0]
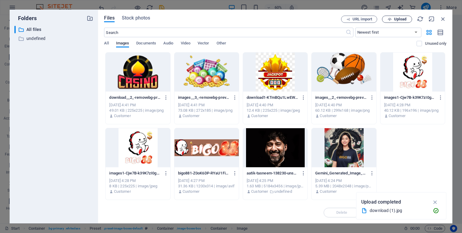
click at [394, 21] on span "Upload" at bounding box center [400, 19] width 12 height 4
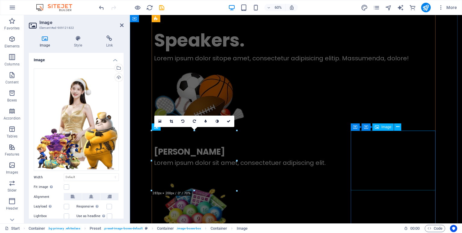
scroll to position [404, 0]
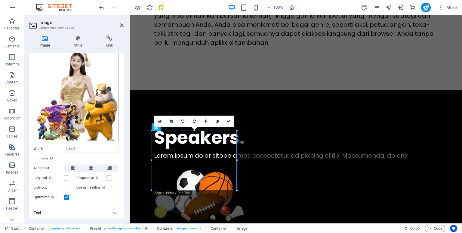
scroll to position [29, 0]
click at [64, 177] on label at bounding box center [66, 178] width 5 height 5
click at [0, 0] on input "Lazyload Loading images after the page loads improves page speed." at bounding box center [0, 0] width 0 height 0
click at [108, 177] on label at bounding box center [108, 178] width 5 height 5
click at [0, 0] on input "Responsive Automatically load retina image and smartphone optimized sizes." at bounding box center [0, 0] width 0 height 0
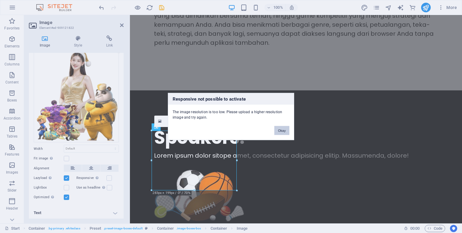
click at [283, 130] on button "Okay" at bounding box center [281, 130] width 15 height 9
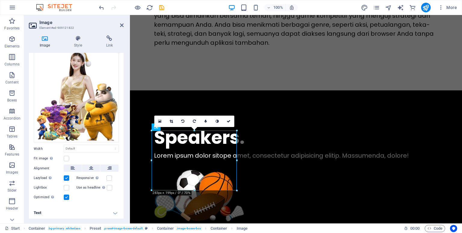
click at [112, 180] on div "Responsive Automatically load retina image and smartphone optimized sizes." at bounding box center [97, 178] width 43 height 7
click at [108, 176] on label at bounding box center [108, 178] width 5 height 5
click at [0, 0] on input "Responsive Automatically load retina image and smartphone optimized sizes." at bounding box center [0, 0] width 0 height 0
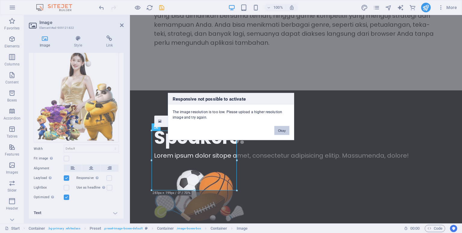
click at [281, 129] on button "Okay" at bounding box center [281, 130] width 15 height 9
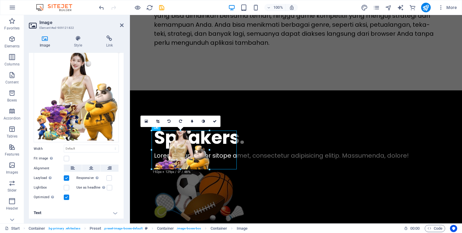
drag, startPoint x: 237, startPoint y: 131, endPoint x: 179, endPoint y: 152, distance: 61.2
type input "192"
select select "px"
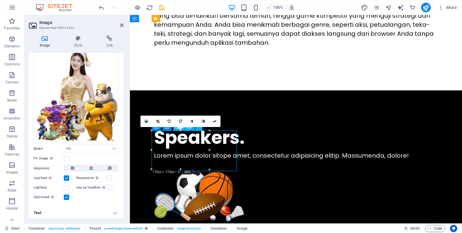
drag, startPoint x: 179, startPoint y: 152, endPoint x: 214, endPoint y: 166, distance: 37.5
select select "DISABLED_OPTION_VALUE"
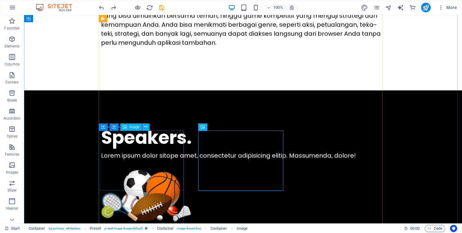
drag, startPoint x: 154, startPoint y: 158, endPoint x: 152, endPoint y: 177, distance: 19.1
click at [134, 128] on span "Image" at bounding box center [134, 127] width 10 height 4
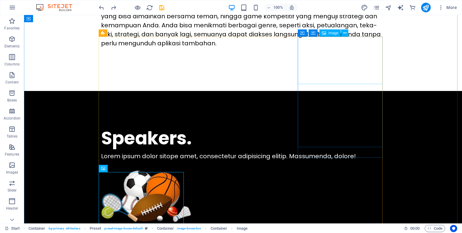
scroll to position [404, 0]
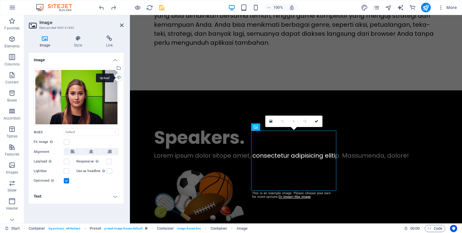
click at [117, 76] on div "Upload" at bounding box center [118, 78] width 9 height 9
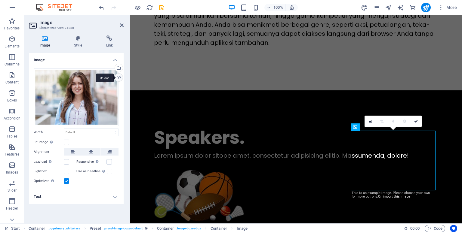
click at [119, 75] on div "Upload" at bounding box center [118, 78] width 9 height 9
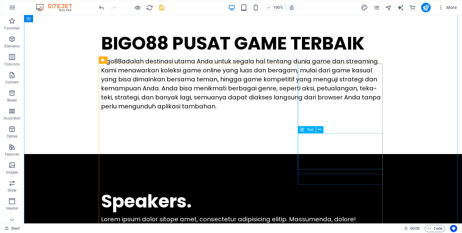
scroll to position [343, 0]
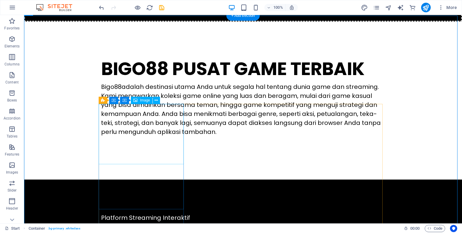
scroll to position [316, 0]
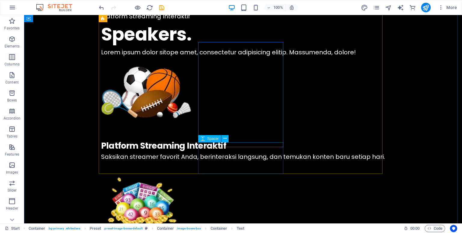
scroll to position [516, 0]
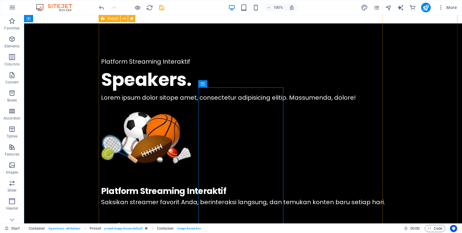
scroll to position [471, 0]
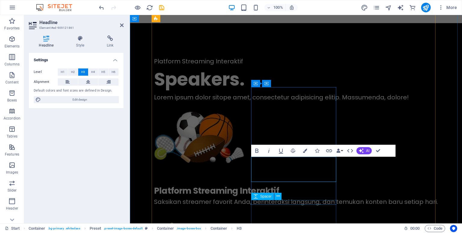
click at [285, 198] on div "Spacer" at bounding box center [268, 197] width 34 height 8
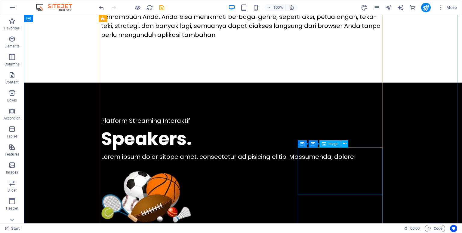
scroll to position [410, 0]
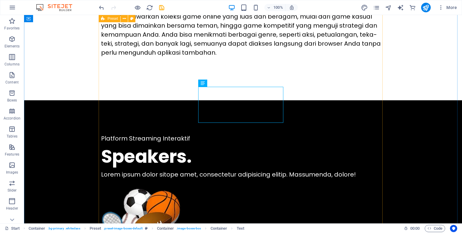
scroll to position [391, 0]
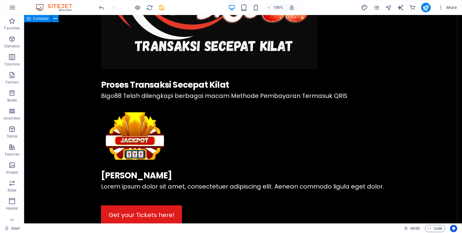
scroll to position [1176, 0]
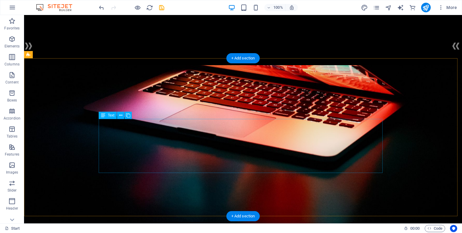
scroll to position [100, 0]
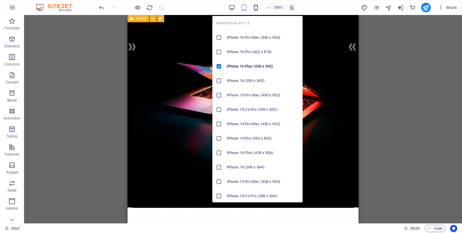
click at [258, 6] on icon "button" at bounding box center [255, 7] width 7 height 7
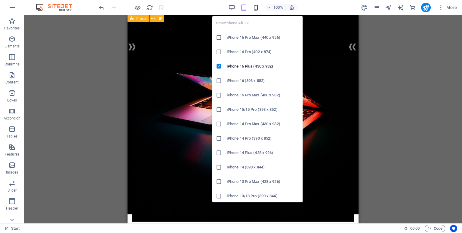
scroll to position [115, 0]
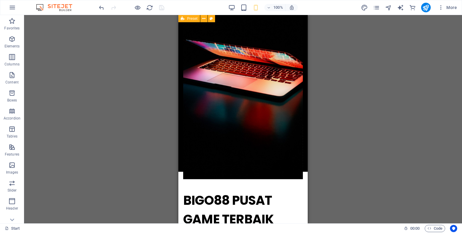
click at [383, 126] on div "H1 Preset Container Container Container Countdown H3 Spacer Container Preset H2…" at bounding box center [243, 119] width 438 height 209
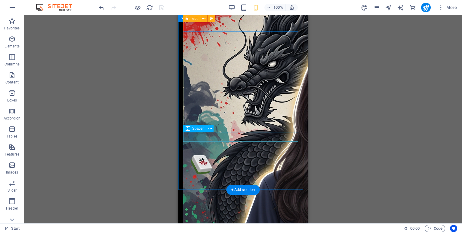
scroll to position [2066, 0]
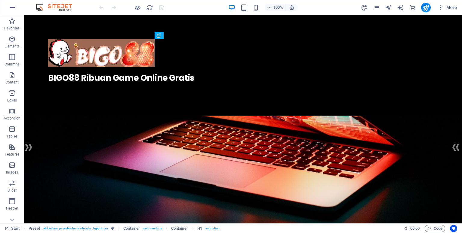
click at [453, 6] on span "More" at bounding box center [447, 8] width 19 height 6
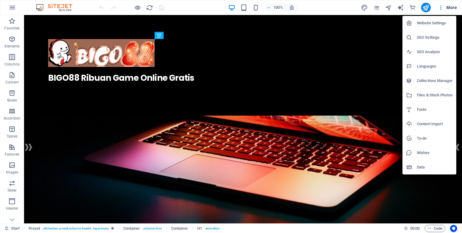
click at [424, 34] on h6 "SEO Settings" at bounding box center [435, 37] width 36 height 7
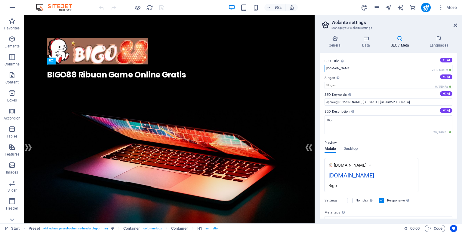
click at [376, 69] on input "[DOMAIN_NAME]" at bounding box center [388, 68] width 128 height 7
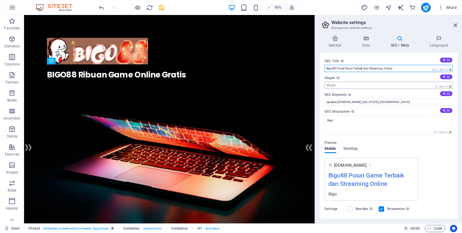
type input "Bigo88 Pusat Game Terbaik dan Streaming Online"
click at [367, 88] on input "Slogan The slogan of your website. AI" at bounding box center [388, 85] width 128 height 7
type input "b"
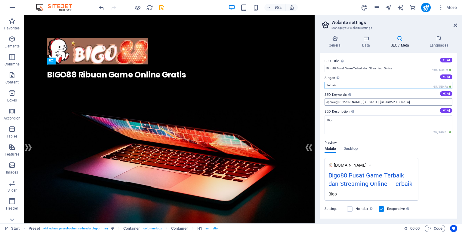
type input "Terbaik"
click at [379, 102] on input "speaker, [DOMAIN_NAME], [US_STATE], [GEOGRAPHIC_DATA]" at bounding box center [388, 102] width 128 height 7
type input "b"
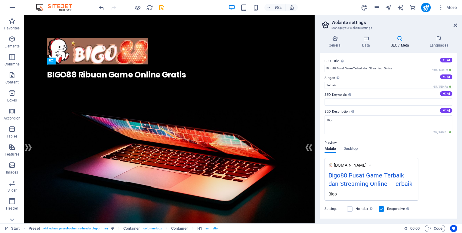
click at [384, 113] on label "SEO Description Describe the contents of your website - this is crucial for sea…" at bounding box center [388, 111] width 128 height 7
click at [384, 115] on textarea "Bigo" at bounding box center [388, 124] width 128 height 19
click at [366, 102] on input "SEO Keywords Comma-separated list of keywords representing your website. AI" at bounding box center [388, 102] width 128 height 7
type input "bigo88, bigo88 login, bigo88 link alternatif"
click at [362, 126] on textarea "Bigo" at bounding box center [388, 124] width 128 height 19
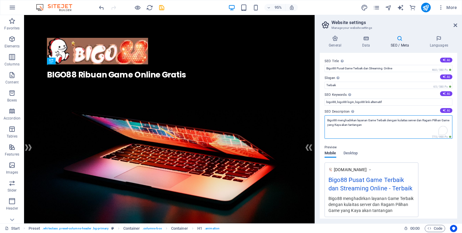
scroll to position [43, 0]
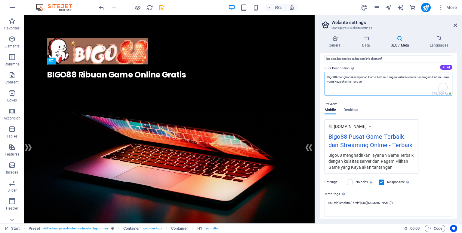
click at [341, 76] on textarea "Bigo88 menghadirkan layanan Game Terbaik dengan kulaitas server dan Ragam Pilih…" at bounding box center [388, 83] width 128 height 23
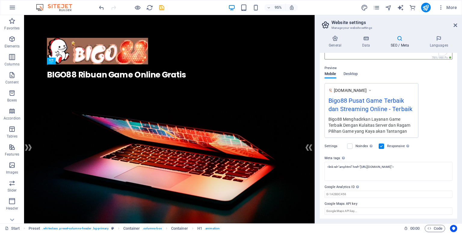
scroll to position [0, 0]
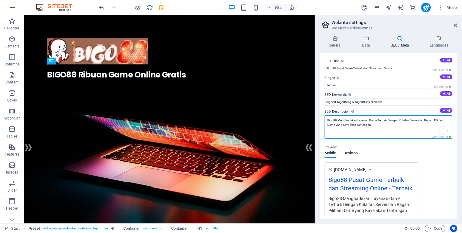
type textarea "Bigo88 Menghadirkan Layanan Game Terbaik Dengan Kulaitas Server dan Ragam Pilih…"
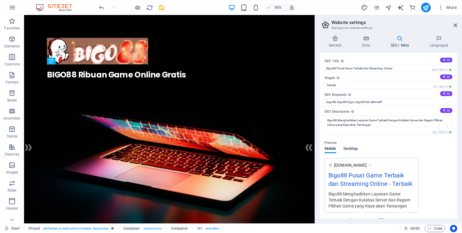
click at [352, 152] on span "Desktop" at bounding box center [350, 149] width 14 height 8
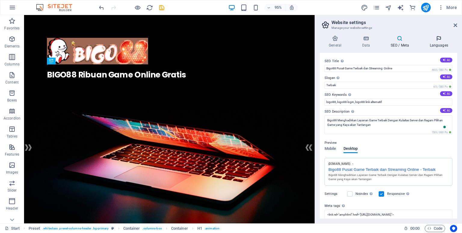
click at [434, 44] on h4 "Languages" at bounding box center [438, 41] width 37 height 13
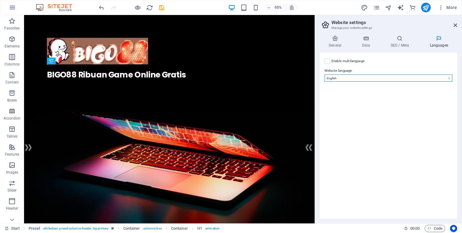
click at [357, 80] on select "Abkhazian Afar Afrikaans Akan Albanian Amharic Arabic Aragonese Armenian Assame…" at bounding box center [388, 78] width 128 height 7
click at [324, 75] on select "Abkhazian Afar Afrikaans Akan Albanian Amharic Arabic Aragonese Armenian Assame…" at bounding box center [388, 78] width 128 height 7
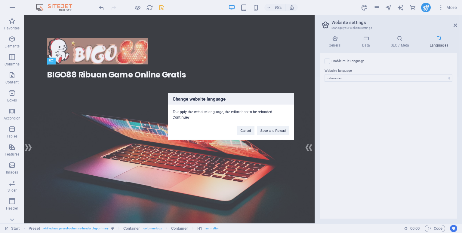
click at [349, 94] on div "Change website language To apply the website language, the editor has to be rel…" at bounding box center [231, 116] width 462 height 233
click at [270, 134] on div "Change website language To apply the website language, the editor has to be rel…" at bounding box center [231, 116] width 126 height 47
click at [248, 127] on button "Cancel" at bounding box center [245, 130] width 17 height 9
select select "41"
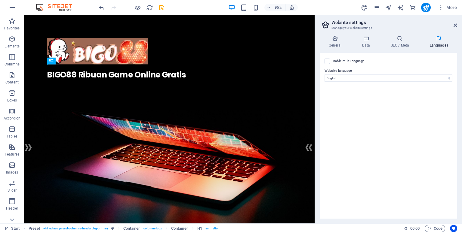
click at [325, 58] on div "Enable multilanguage To disable multilanguage delete all languages until only o…" at bounding box center [388, 61] width 128 height 7
click at [327, 60] on label at bounding box center [326, 61] width 5 height 5
click at [0, 0] on input "Enable multilanguage To disable multilanguage delete all languages until only o…" at bounding box center [0, 0] width 0 height 0
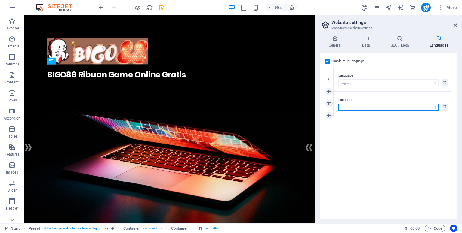
click at [353, 108] on select "Abkhazian Afar Afrikaans Akan Albanian Amharic Arabic Aragonese Armenian Assame…" at bounding box center [388, 107] width 100 height 7
select select "70"
click at [338, 104] on select "Abkhazian Afar Afrikaans Akan Albanian Amharic Arabic Aragonese Armenian Assame…" at bounding box center [388, 107] width 100 height 7
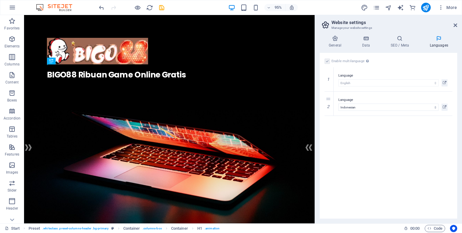
click at [372, 155] on div "Enable multilanguage To disable multilanguage delete all languages until only o…" at bounding box center [388, 136] width 137 height 166
click at [365, 39] on icon at bounding box center [366, 38] width 26 height 6
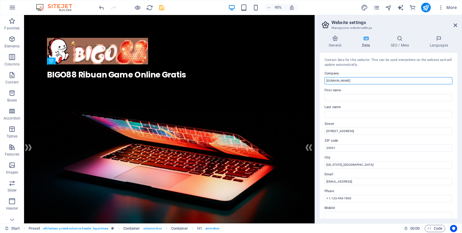
drag, startPoint x: 389, startPoint y: 96, endPoint x: 325, endPoint y: 85, distance: 65.0
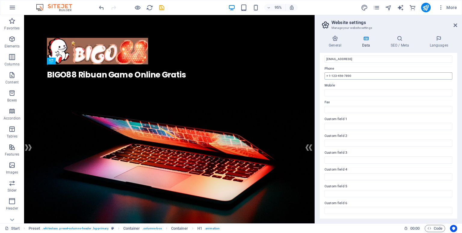
scroll to position [87, 0]
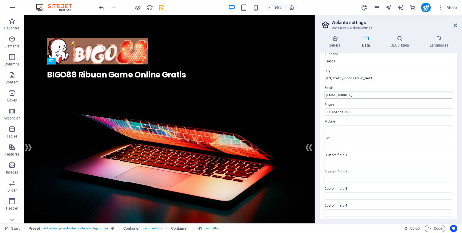
type input "Bigo88"
drag, startPoint x: 422, startPoint y: 111, endPoint x: 226, endPoint y: 134, distance: 197.3
click at [406, 92] on input "02a53f2eeceef34cbeab5a100f4f86@cpanel.local" at bounding box center [388, 95] width 128 height 7
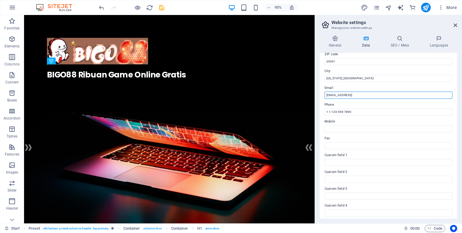
type input "b"
type input "[EMAIL_ADDRESS][DOMAIN_NAME]"
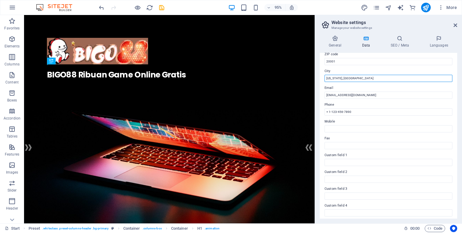
click at [392, 78] on input "Washington, DC" at bounding box center [388, 78] width 128 height 7
type input "[GEOGRAPHIC_DATA]"
click at [356, 152] on label "Custom field 1" at bounding box center [388, 155] width 128 height 7
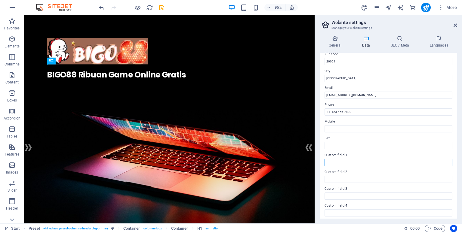
click at [356, 159] on input "Custom field 1" at bounding box center [388, 162] width 128 height 7
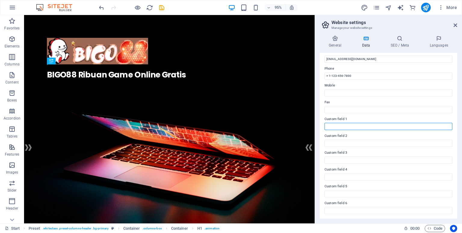
scroll to position [0, 0]
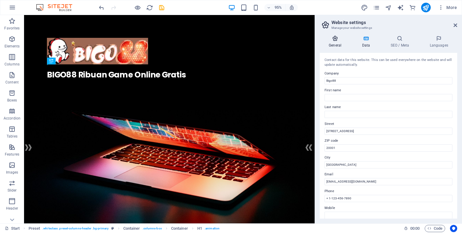
click at [340, 37] on icon at bounding box center [335, 38] width 31 height 6
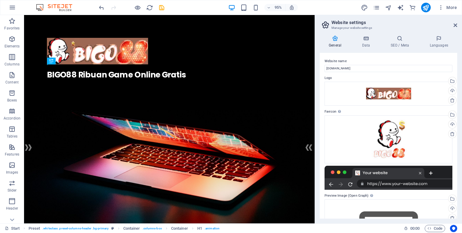
scroll to position [54, 0]
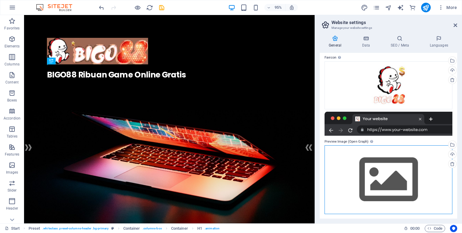
click at [376, 179] on div "Drag files here, click to choose files or select files from Files or our free s…" at bounding box center [388, 180] width 128 height 69
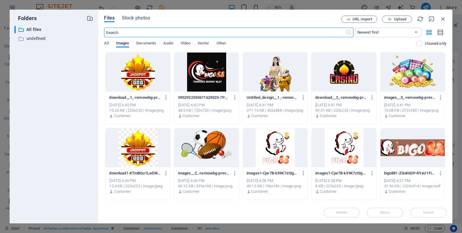
scroll to position [74, 0]
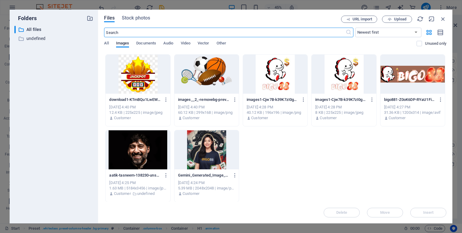
click at [210, 166] on div at bounding box center [206, 150] width 64 height 39
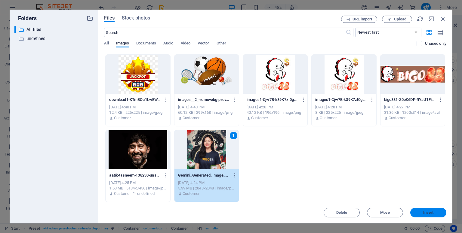
click at [416, 212] on span "Insert" at bounding box center [428, 213] width 31 height 4
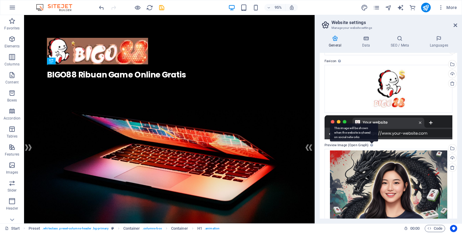
scroll to position [50, 0]
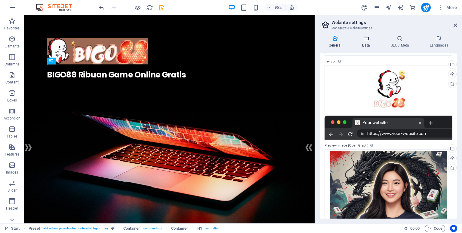
click at [370, 37] on icon at bounding box center [366, 38] width 26 height 6
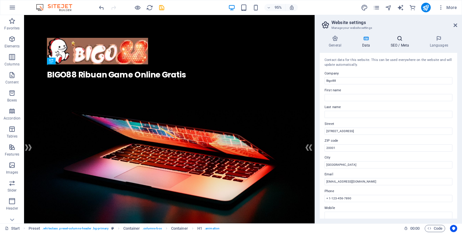
click at [399, 46] on h4 "SEO / Meta" at bounding box center [400, 41] width 39 height 13
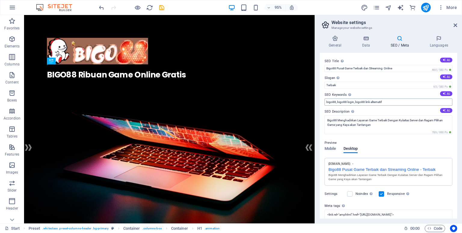
scroll to position [48, 0]
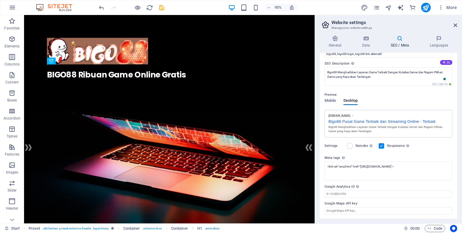
click at [336, 101] on div "Mobile Desktop" at bounding box center [340, 104] width 33 height 11
click at [332, 102] on span "Mobile" at bounding box center [330, 101] width 12 height 8
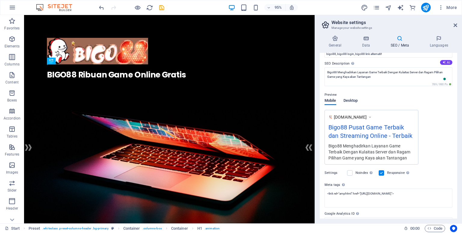
click at [347, 103] on span "Desktop" at bounding box center [350, 101] width 14 height 8
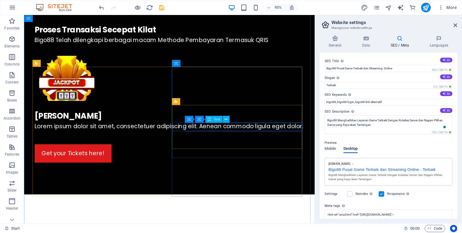
scroll to position [1167, 0]
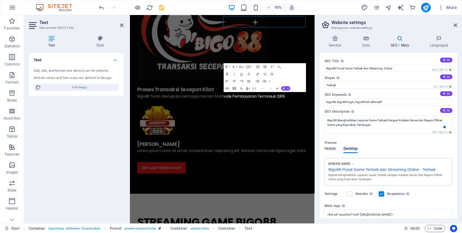
scroll to position [1232, 0]
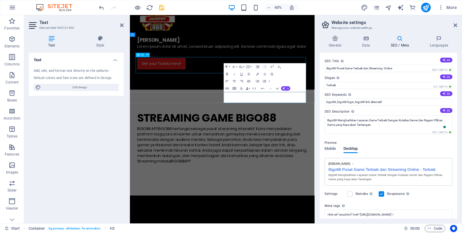
scroll to position [1079, 0]
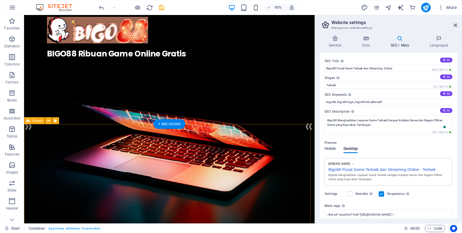
scroll to position [0, 0]
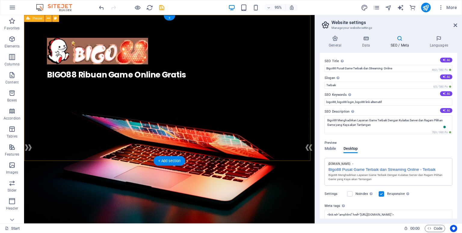
click at [213, 136] on figure at bounding box center [177, 209] width 306 height 187
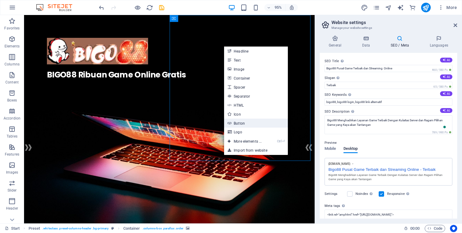
click at [253, 120] on link "Button" at bounding box center [256, 123] width 64 height 9
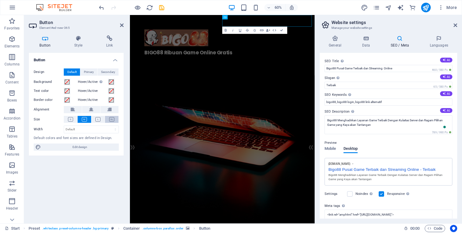
click at [113, 117] on button at bounding box center [112, 119] width 14 height 7
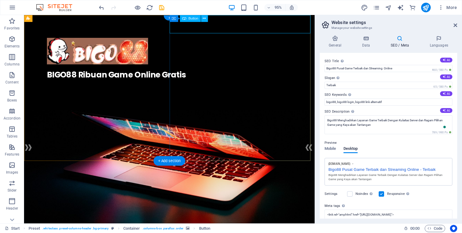
click at [205, 20] on icon at bounding box center [204, 18] width 3 height 6
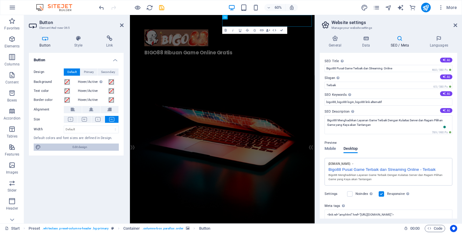
click at [79, 149] on span "Edit design" at bounding box center [80, 147] width 74 height 7
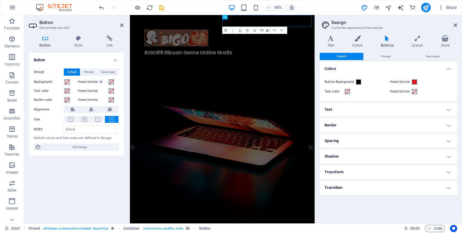
click at [384, 42] on h4 "Buttons" at bounding box center [388, 41] width 31 height 13
click at [388, 57] on span "Primary" at bounding box center [386, 56] width 10 height 7
click at [345, 59] on span "Default" at bounding box center [341, 56] width 9 height 7
click at [412, 83] on span at bounding box center [414, 82] width 5 height 5
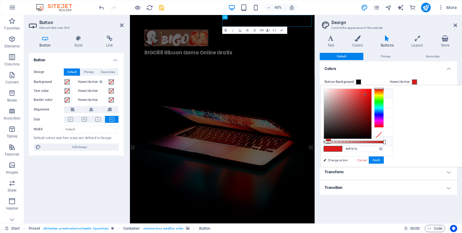
click at [328, 93] on icon at bounding box center [328, 93] width 4 height 4
type input "#ffffff"
click at [384, 160] on button "Apply" at bounding box center [376, 160] width 15 height 7
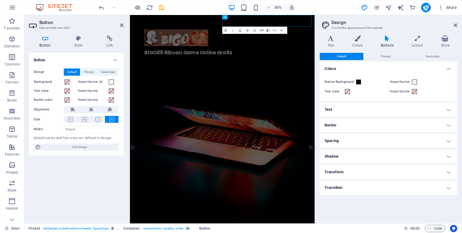
click at [440, 71] on h4 "Colors" at bounding box center [388, 67] width 137 height 11
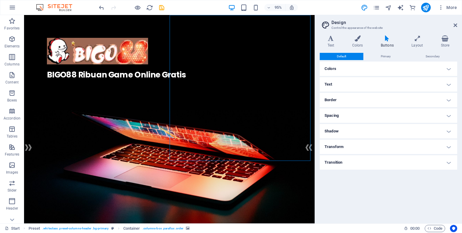
click at [295, 116] on figure at bounding box center [177, 209] width 306 height 187
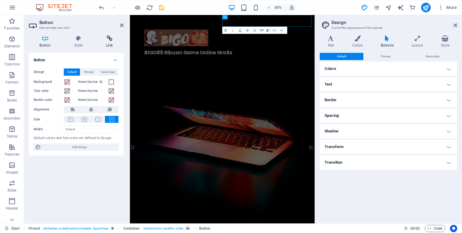
click at [108, 40] on icon at bounding box center [109, 38] width 28 height 6
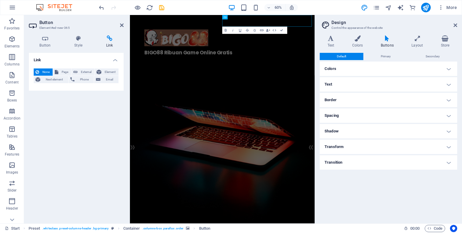
click at [51, 60] on h4 "Link" at bounding box center [76, 58] width 95 height 11
click at [51, 60] on h4 "Link" at bounding box center [76, 60] width 95 height 14
click at [81, 70] on span "External" at bounding box center [85, 72] width 13 height 7
select select "blank"
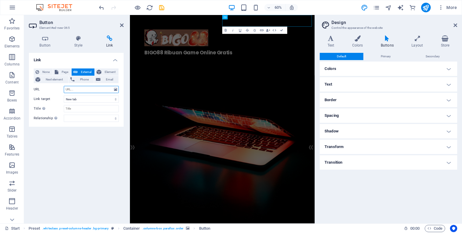
paste input "Ikuti kompetisi yang seru dan menangkan hadiah menarik."
type input "https://bigo88login.com"
click at [117, 91] on icon at bounding box center [115, 89] width 3 height 7
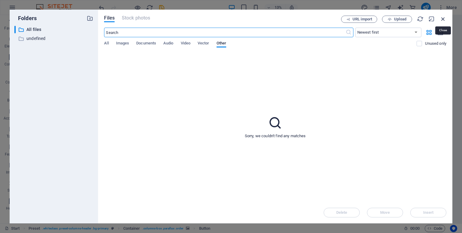
click at [442, 18] on icon "button" at bounding box center [443, 19] width 7 height 7
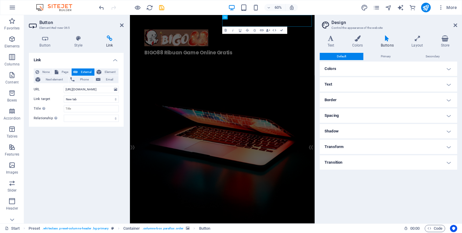
click at [91, 141] on div "Link None Page External Element Next element Phone Email Page Start Legal Notic…" at bounding box center [76, 136] width 95 height 166
click at [83, 109] on input "Title Additional link description, should not be the same as the link text. The…" at bounding box center [91, 108] width 55 height 7
type input "bigo daftar"
click at [89, 143] on div "Link None Page External Element Next element Phone Email Page Start Legal Notic…" at bounding box center [76, 136] width 95 height 166
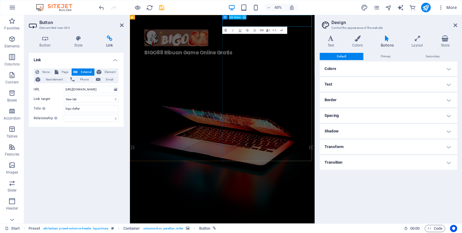
click at [244, 19] on button at bounding box center [244, 17] width 4 height 4
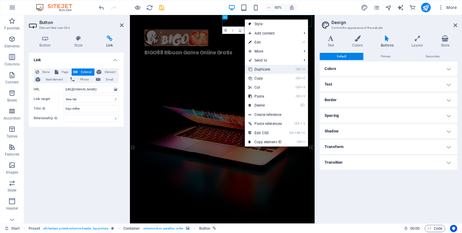
click at [262, 67] on link "Ctrl D Duplicate" at bounding box center [265, 69] width 41 height 9
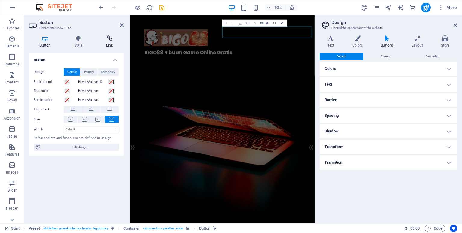
click at [107, 39] on icon at bounding box center [109, 38] width 28 height 6
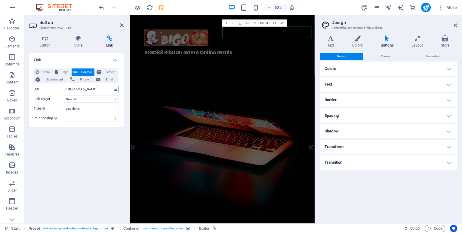
drag, startPoint x: 99, startPoint y: 88, endPoint x: 85, endPoint y: 93, distance: 14.5
click at [85, 93] on div "None Page External Element Next element Phone Email Page Start Legal Notice Pri…" at bounding box center [76, 96] width 85 height 54
type input "https://bigo88.app"
click at [81, 107] on input "bigo daftar" at bounding box center [91, 108] width 55 height 7
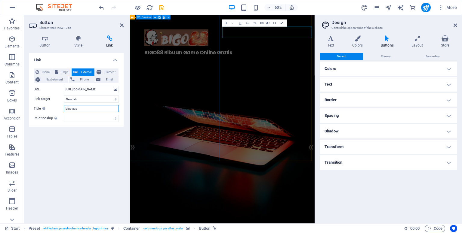
type input "bigo app"
click at [158, 113] on div ". BIGO88 Ribuan Game Online Gratis" at bounding box center [284, 64] width 308 height 98
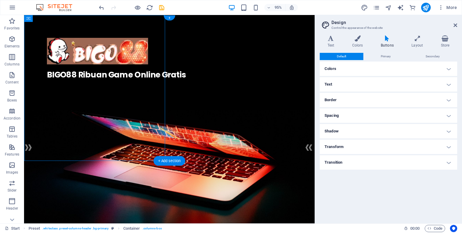
click at [263, 116] on figure at bounding box center [177, 209] width 306 height 187
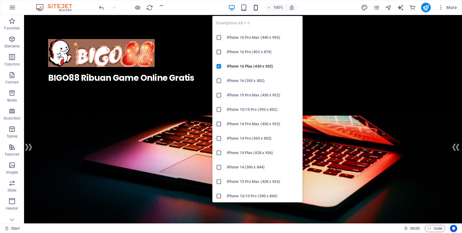
click at [255, 6] on icon "button" at bounding box center [255, 7] width 7 height 7
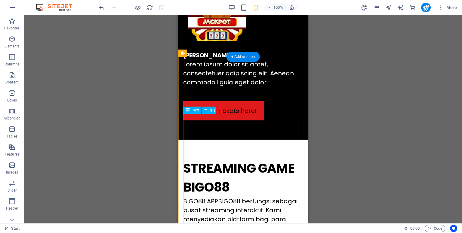
scroll to position [1281, 0]
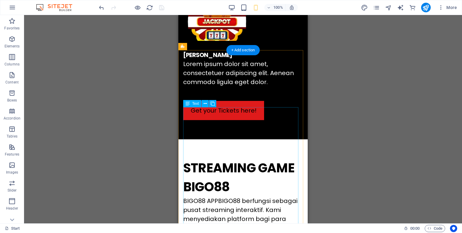
click at [199, 107] on div "Text" at bounding box center [192, 103] width 18 height 7
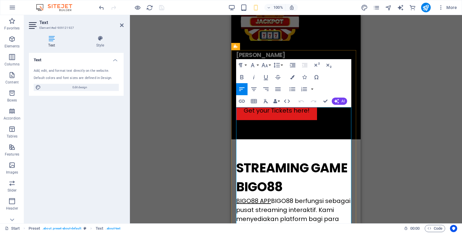
click at [248, 206] on link "BIGO88 APP" at bounding box center [253, 210] width 35 height 8
click at [373, 114] on div "Drag here to replace the existing content. Press “Ctrl” if you want to create a…" at bounding box center [296, 119] width 332 height 209
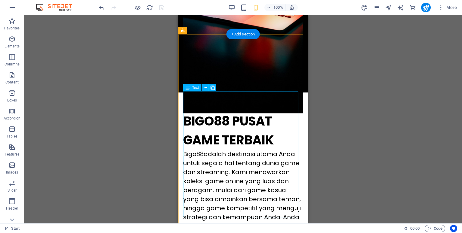
scroll to position [189, 0]
click at [196, 150] on div "Bigo88 adalah destinasi utama Anda untuk segala hal tentang dunia game dan stre…" at bounding box center [243, 213] width 120 height 126
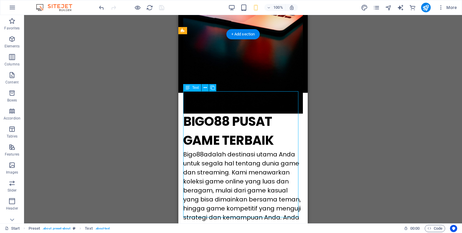
click at [196, 150] on div "Bigo88 adalah destinasi utama Anda untuk segala hal tentang dunia game dan stre…" at bounding box center [243, 213] width 120 height 126
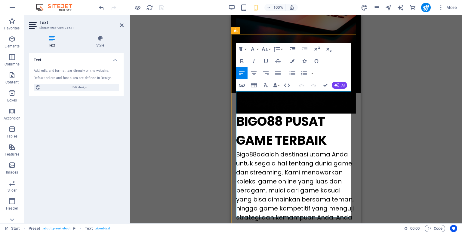
click at [246, 150] on link "Bigo88" at bounding box center [246, 154] width 20 height 8
click at [244, 59] on icon "button" at bounding box center [241, 61] width 7 height 7
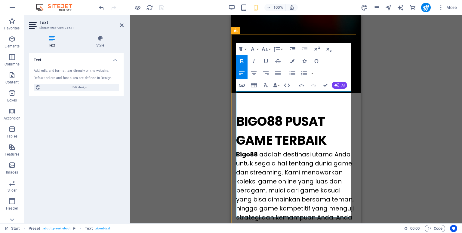
click at [300, 150] on p "Bigo88 adalah destinasi utama Anda untuk segala hal tentang dunia game dan stre…" at bounding box center [296, 213] width 120 height 126
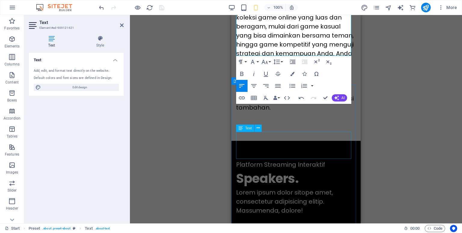
scroll to position [354, 0]
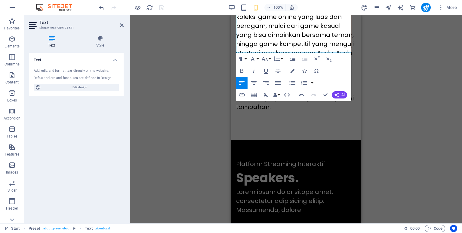
click at [377, 139] on div "Drag here to replace the existing content. Press “Ctrl” if you want to create a…" at bounding box center [296, 119] width 332 height 209
click at [407, 142] on div "Drag here to replace the existing content. Press “Ctrl” if you want to create a…" at bounding box center [296, 119] width 332 height 209
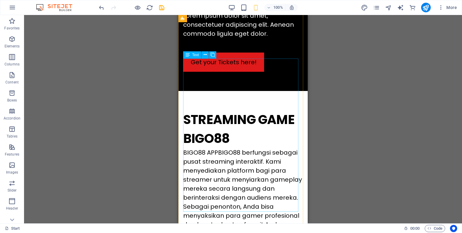
scroll to position [1330, 0]
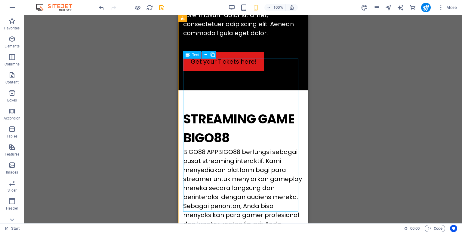
click at [221, 157] on div "BIGO88 APP BIGO88 berfungsi sebagai pusat streaming interaktif. Kami menyediaka…" at bounding box center [243, 229] width 120 height 144
click at [220, 157] on div "BIGO88 APP BIGO88 berfungsi sebagai pusat streaming interaktif. Kami menyediaka…" at bounding box center [243, 229] width 120 height 144
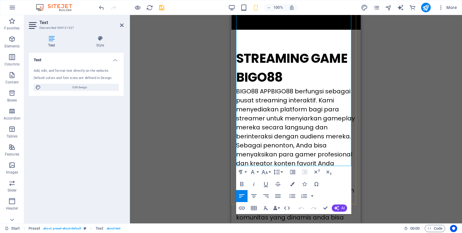
scroll to position [1393, 0]
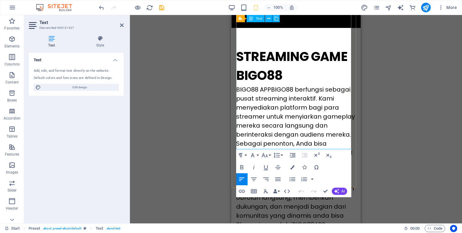
click at [292, 230] on link "BIGO88APP" at bounding box center [308, 234] width 33 height 8
click at [239, 167] on icon "button" at bounding box center [241, 167] width 7 height 7
click at [386, 129] on div "Drag here to replace the existing content. Press “Ctrl” if you want to create a…" at bounding box center [296, 119] width 332 height 209
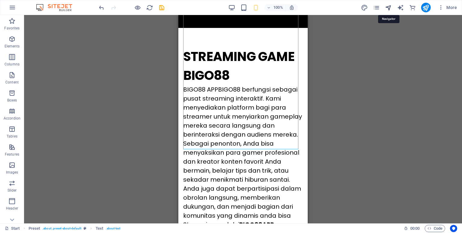
click at [389, 10] on icon "navigator" at bounding box center [388, 7] width 7 height 7
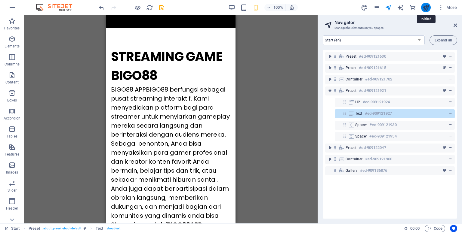
click at [425, 10] on icon "publish" at bounding box center [425, 7] width 7 height 7
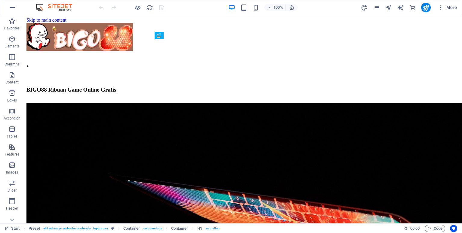
click at [448, 8] on span "More" at bounding box center [447, 8] width 19 height 6
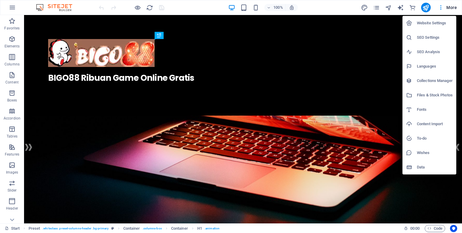
click at [431, 21] on h6 "Website Settings" at bounding box center [435, 23] width 36 height 7
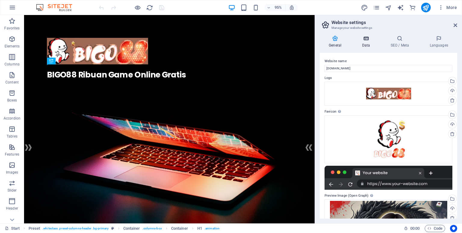
click at [369, 38] on icon at bounding box center [366, 38] width 26 height 6
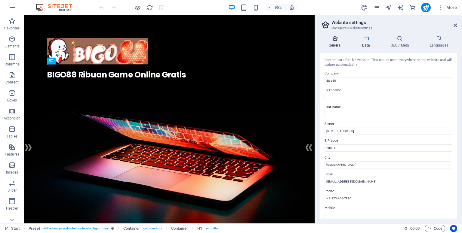
click at [339, 41] on icon at bounding box center [335, 38] width 31 height 6
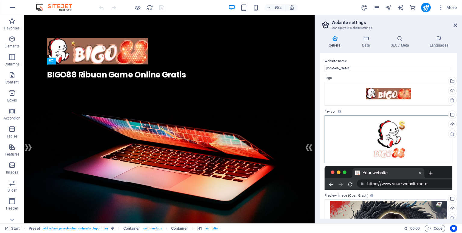
scroll to position [106, 0]
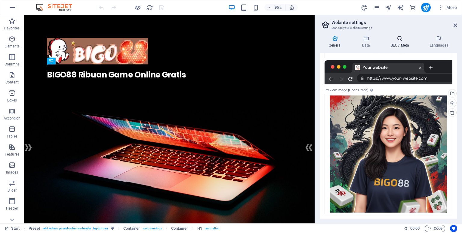
click at [396, 44] on h4 "SEO / Meta" at bounding box center [400, 41] width 39 height 13
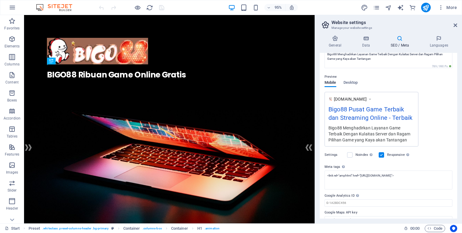
scroll to position [75, 0]
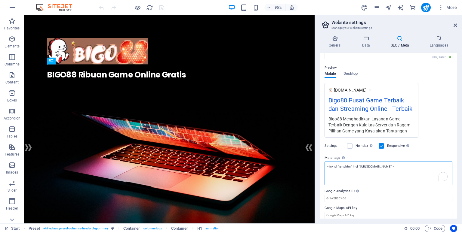
click at [417, 171] on textarea "<link rel="amphtml" href="[URL][DOMAIN_NAME]">" at bounding box center [388, 173] width 128 height 23
paste textarea "<link rel="canonical" href="[URL][DOMAIN_NAME]"
click at [415, 164] on textarea "<link rel="amphtml" href="[URL][DOMAIN_NAME]"><link rel="canonical" href="[URL]…" at bounding box center [388, 173] width 128 height 23
click at [413, 165] on textarea "<link rel="amphtml" href="[URL][DOMAIN_NAME]"> <link rel="canonical" href="[URL…" at bounding box center [388, 173] width 128 height 23
click at [410, 165] on textarea "<link rel="amphtml" href="[URL][DOMAIN_NAME]"> <link rel="canonical" href="[URL…" at bounding box center [388, 173] width 128 height 23
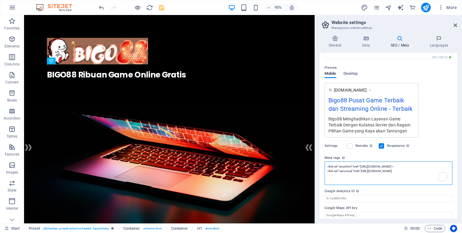
click at [410, 165] on textarea "<link rel="amphtml" href="[URL][DOMAIN_NAME]"> <link rel="canonical" href="[URL…" at bounding box center [388, 173] width 128 height 23
click at [407, 165] on textarea "<link rel="amphtml" href="[URL][DOMAIN_NAME]"> <link rel="canonical" href="[URL…" at bounding box center [388, 173] width 128 height 23
click at [410, 169] on textarea "<link rel="amphtml" href="[URL][DOMAIN_NAME]"> <link rel="canonical" href="[URL…" at bounding box center [388, 173] width 128 height 23
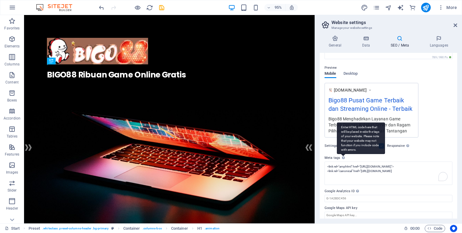
type textarea "<link rel="amphtml" href="[URL][DOMAIN_NAME]">"
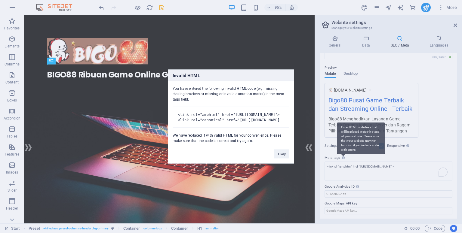
click at [343, 156] on body "Bigo88 Start (en) Favorites Elements Columns Content Boxes Accordion Tables Fea…" at bounding box center [231, 116] width 462 height 233
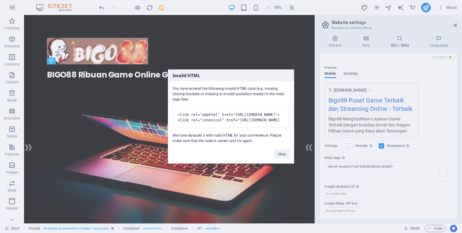
scroll to position [0, 0]
click at [392, 168] on div "Invalid HTML You have entered the following invalid HTML code (e.g. missing clo…" at bounding box center [231, 116] width 462 height 233
click at [413, 165] on div "Invalid HTML You have entered the following invalid HTML code (e.g. missing clo…" at bounding box center [231, 116] width 462 height 233
click at [424, 165] on div "Invalid HTML You have entered the following invalid HTML code (e.g. missing clo…" at bounding box center [231, 116] width 462 height 233
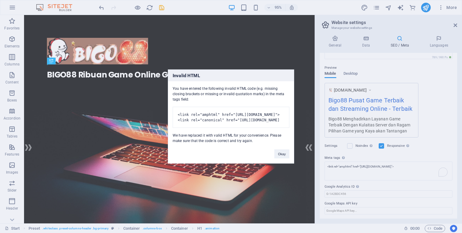
click at [424, 165] on div "Invalid HTML You have entered the following invalid HTML code (e.g. missing clo…" at bounding box center [231, 116] width 462 height 233
click at [244, 117] on pre "<link rel="amphtml" href="[URL][DOMAIN_NAME]"> <link rel="canonical" href="[URL…" at bounding box center [231, 117] width 117 height 21
click at [239, 113] on pre "<link rel="amphtml" href="[URL][DOMAIN_NAME]"> <link rel="canonical" href="[URL…" at bounding box center [231, 117] width 117 height 21
click at [287, 157] on button "Okay" at bounding box center [281, 154] width 15 height 9
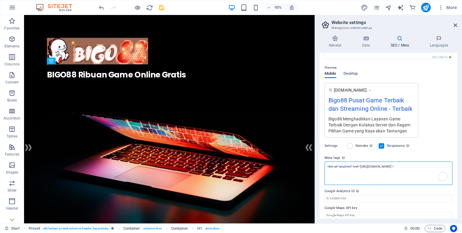
click at [353, 173] on textarea "<link rel="amphtml" href="[URL][DOMAIN_NAME]">" at bounding box center [388, 173] width 128 height 23
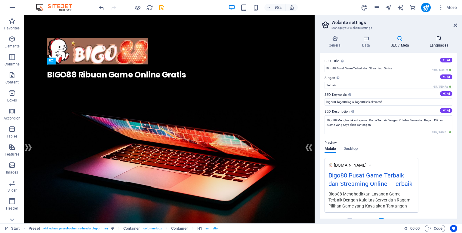
click at [444, 40] on icon at bounding box center [438, 38] width 37 height 6
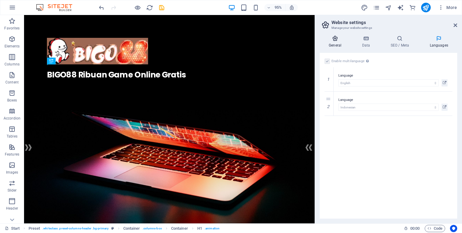
click at [336, 41] on icon at bounding box center [335, 38] width 31 height 6
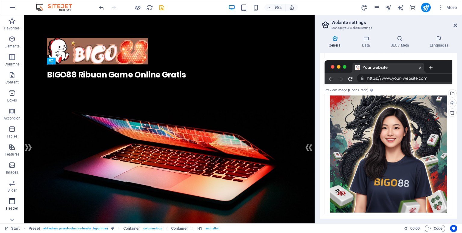
click at [14, 204] on icon "button" at bounding box center [11, 201] width 7 height 7
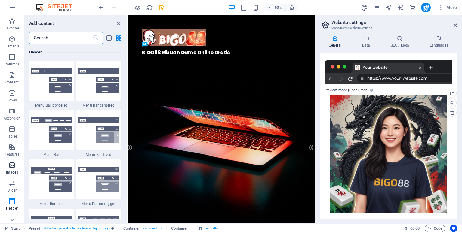
scroll to position [80, 0]
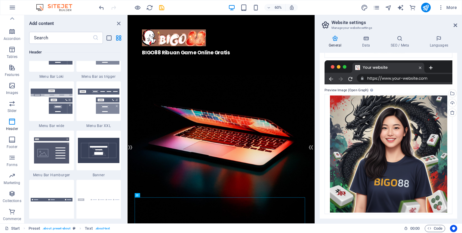
scroll to position [3748, 0]
click at [376, 8] on icon "pages" at bounding box center [376, 7] width 7 height 7
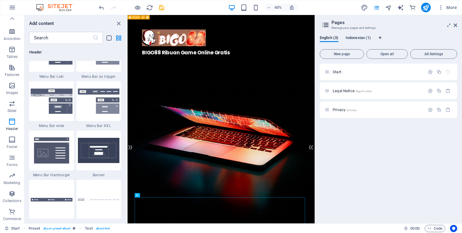
click at [367, 36] on span "Indonesian (1)" at bounding box center [357, 38] width 25 height 8
click at [330, 43] on div "English (3) [DEMOGRAPHIC_DATA] (1)" at bounding box center [388, 40] width 137 height 11
click at [328, 39] on span "English (3)" at bounding box center [329, 38] width 19 height 8
click at [351, 42] on div "English (3) [DEMOGRAPHIC_DATA] (1)" at bounding box center [388, 40] width 137 height 11
click at [351, 37] on span "Indonesian (1)" at bounding box center [357, 38] width 25 height 8
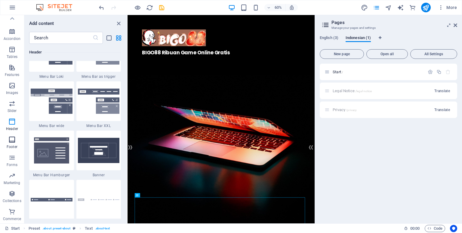
click at [14, 144] on span "Footer" at bounding box center [12, 143] width 24 height 14
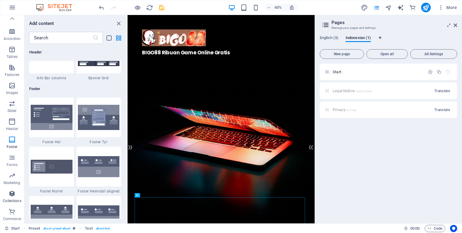
scroll to position [3981, 0]
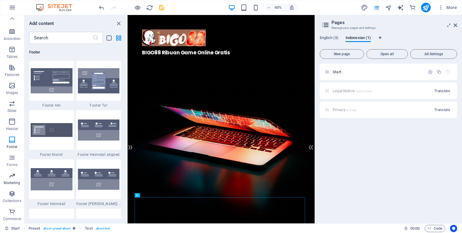
click at [11, 173] on icon "button" at bounding box center [11, 175] width 7 height 7
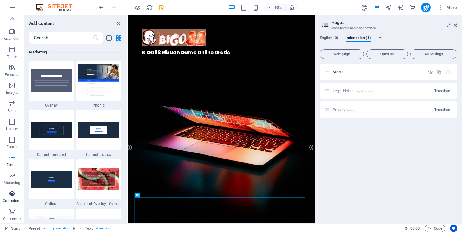
click at [9, 199] on p "Collections" at bounding box center [12, 201] width 18 height 5
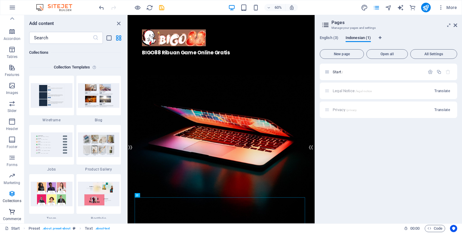
click at [12, 214] on icon "button" at bounding box center [11, 211] width 7 height 7
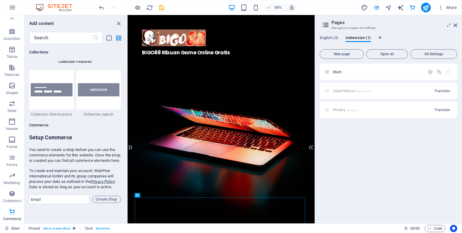
scroll to position [5721, 0]
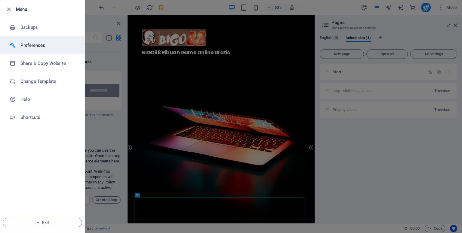
click at [42, 48] on h6 "Preferences" at bounding box center [48, 45] width 56 height 7
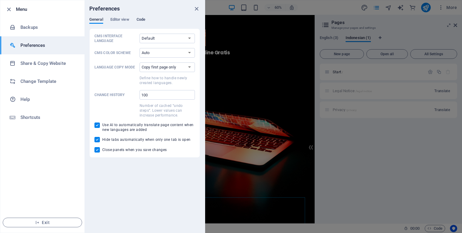
click at [137, 20] on span "Code" at bounding box center [141, 20] width 9 height 8
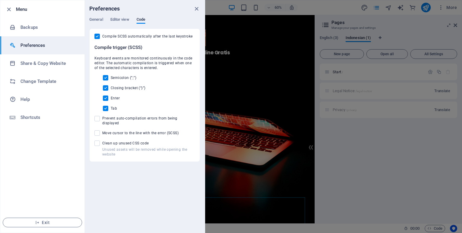
click at [29, 47] on h6 "Preferences" at bounding box center [48, 45] width 56 height 7
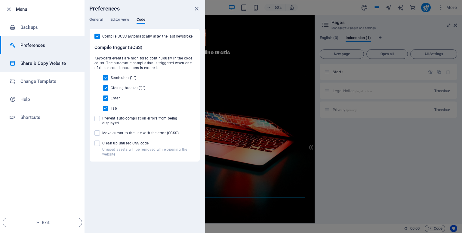
click at [36, 61] on h6 "Share & Copy Website" at bounding box center [48, 63] width 56 height 7
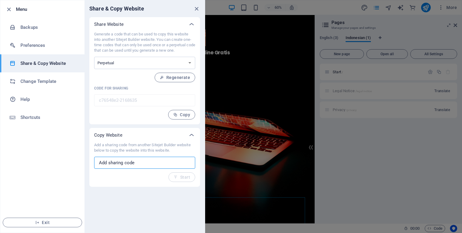
click at [133, 166] on input "text" at bounding box center [144, 163] width 101 height 12
click at [189, 176] on div "Add a sharing code from another Sitejet Builder website below to copy the websi…" at bounding box center [144, 163] width 101 height 40
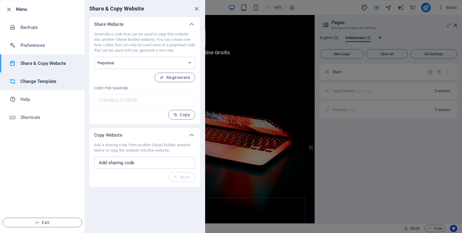
click at [46, 78] on h6 "Change Template" at bounding box center [48, 81] width 56 height 7
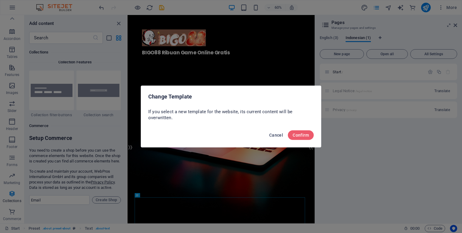
click at [272, 133] on span "Cancel" at bounding box center [276, 135] width 14 height 5
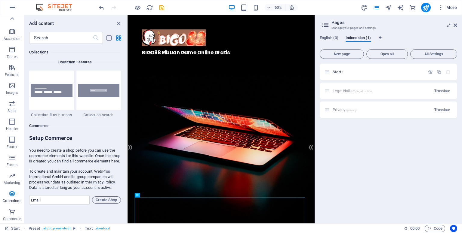
click at [451, 6] on span "More" at bounding box center [447, 8] width 19 height 6
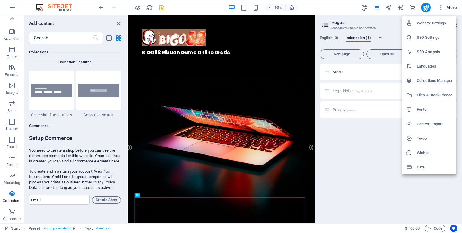
click at [427, 166] on h6 "Data" at bounding box center [435, 167] width 36 height 7
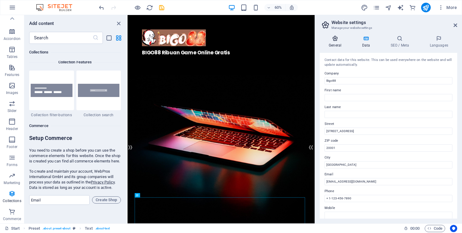
click at [333, 41] on h4 "General" at bounding box center [336, 41] width 33 height 13
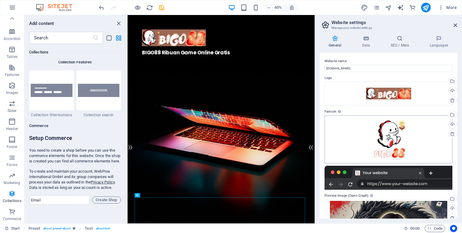
scroll to position [106, 0]
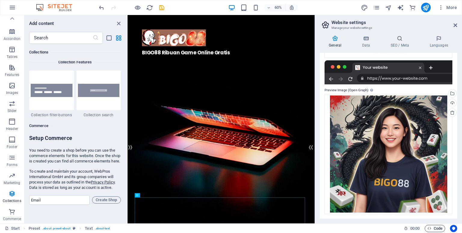
click at [430, 227] on icon "button" at bounding box center [429, 229] width 4 height 4
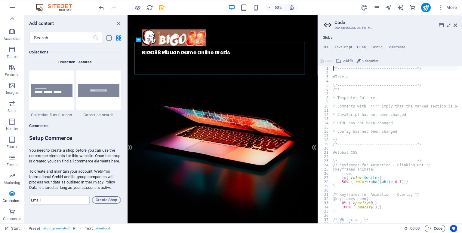
scroll to position [259, 0]
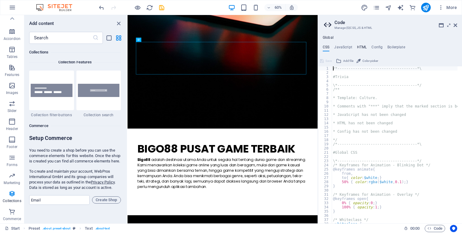
click at [359, 46] on h4 "HTML" at bounding box center [362, 48] width 10 height 7
type textarea "<a href="#main-content" class="wv-link-content button">Skip to main content</a>"
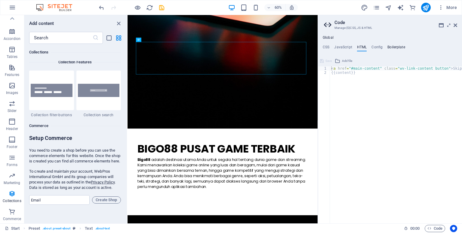
click at [395, 49] on h4 "Boilerplate" at bounding box center [396, 48] width 18 height 7
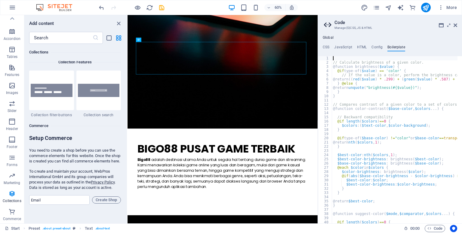
click at [321, 50] on ul "CSS JavaScript HTML Config Boilerplate" at bounding box center [390, 48] width 144 height 7
click at [326, 45] on h4 "CSS" at bounding box center [326, 48] width 7 height 7
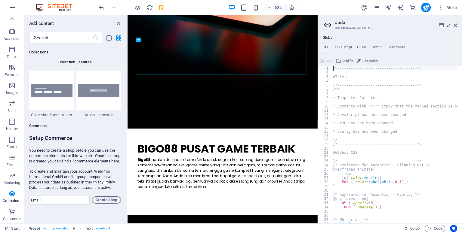
click at [342, 23] on h2 "Code" at bounding box center [395, 22] width 123 height 5
click at [449, 26] on icon at bounding box center [449, 25] width 0 height 5
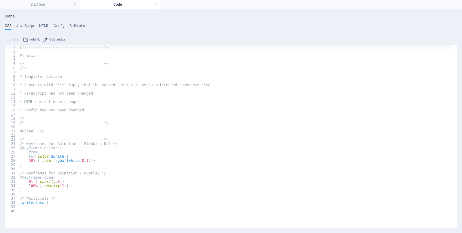
scroll to position [0, 0]
click at [30, 23] on div "Global CSS JavaScript HTML Config Boilerplate /*-------------------------------…" at bounding box center [231, 121] width 452 height 214
click at [43, 24] on h4 "HTML" at bounding box center [44, 27] width 10 height 7
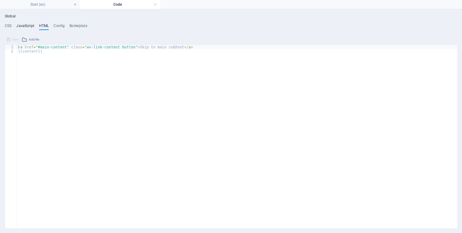
click at [28, 29] on h4 "JavaScript" at bounding box center [25, 27] width 18 height 7
type textarea "/* JS for preset "Countdown V3" */"
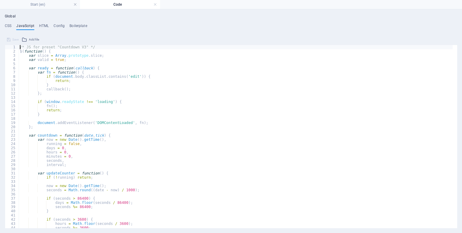
click at [66, 28] on ul "CSS JavaScript HTML Config Boilerplate" at bounding box center [231, 27] width 452 height 7
click at [61, 24] on h4 "Config" at bounding box center [59, 27] width 11 height 7
type textarea "$color-background: #ffffff;"
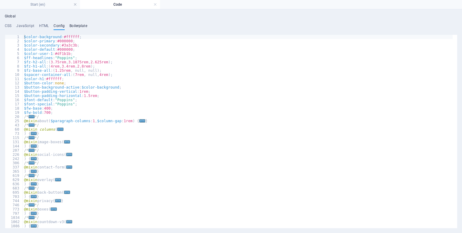
click at [78, 26] on h4 "Boilerplate" at bounding box center [78, 27] width 18 height 7
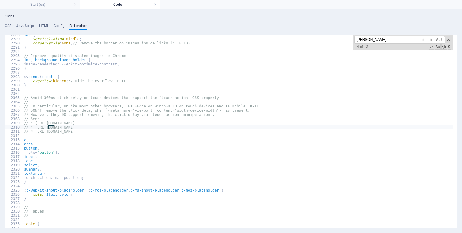
scroll to position [5873, 0]
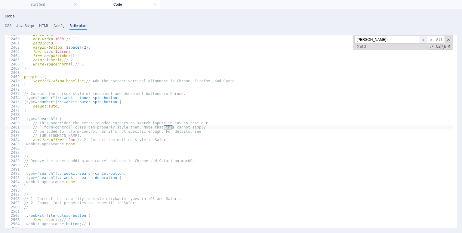
type input "[PERSON_NAME]"
click at [426, 41] on span "​" at bounding box center [422, 40] width 7 height 8
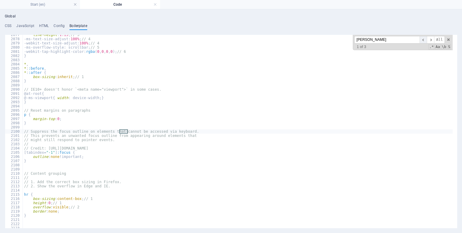
click at [425, 41] on span "​" at bounding box center [422, 40] width 7 height 8
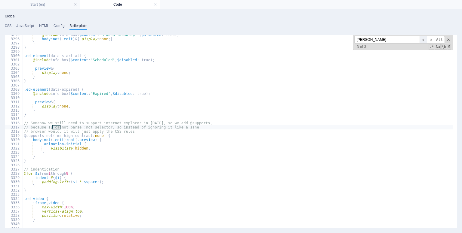
click at [425, 41] on span "​" at bounding box center [422, 40] width 7 height 8
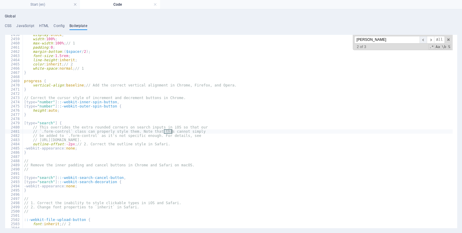
click at [425, 41] on span "​" at bounding box center [422, 40] width 7 height 8
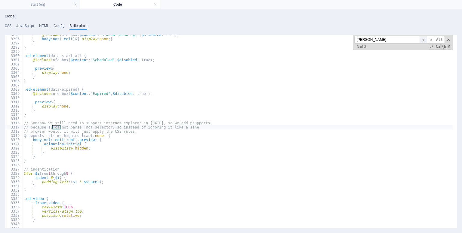
scroll to position [7869, 0]
click at [49, 25] on ul "CSS JavaScript HTML Config Boilerplate" at bounding box center [231, 27] width 452 height 7
click at [47, 7] on h4 "Start (en)" at bounding box center [40, 4] width 80 height 7
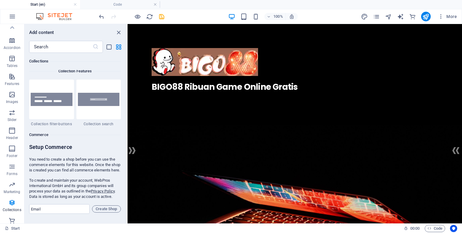
scroll to position [173, 0]
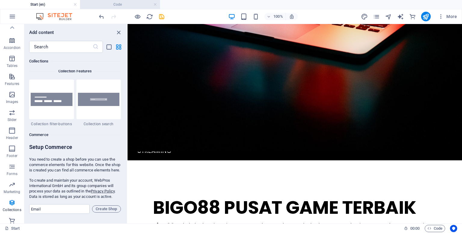
click at [110, 2] on h4 "Code" at bounding box center [120, 4] width 80 height 7
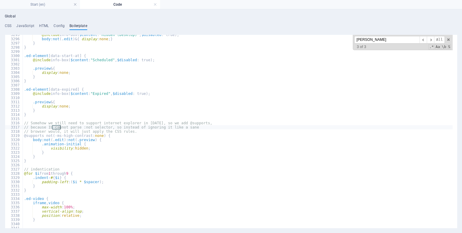
scroll to position [0, 0]
click at [55, 28] on h4 "Config" at bounding box center [59, 27] width 11 height 7
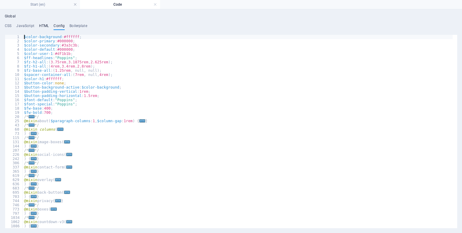
click at [42, 29] on h4 "HTML" at bounding box center [44, 27] width 10 height 7
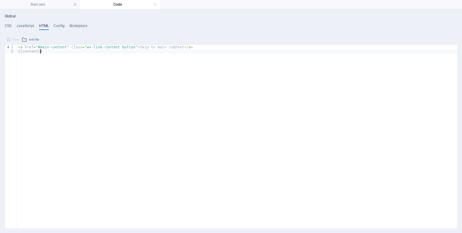
click at [40, 50] on div "< a href = "#main-content" class = "wv-link-content button" > Skip to main cont…" at bounding box center [237, 138] width 440 height 187
type textarea "{{content}}"
click at [29, 24] on h4 "JavaScript" at bounding box center [25, 27] width 18 height 7
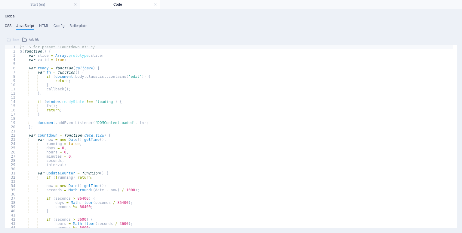
click at [8, 25] on h4 "CSS" at bounding box center [8, 27] width 7 height 7
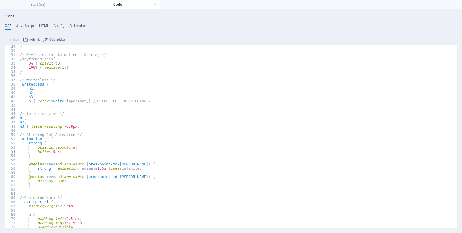
scroll to position [118, 0]
click at [155, 2] on link at bounding box center [155, 5] width 4 height 6
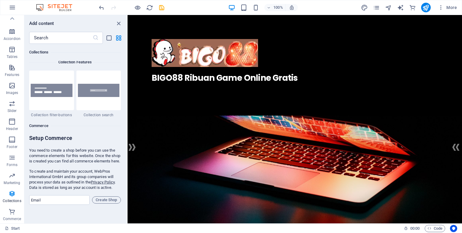
scroll to position [173, 0]
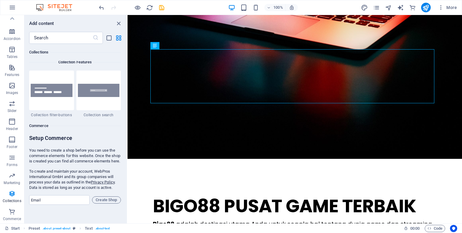
click at [449, 5] on span "More" at bounding box center [447, 8] width 19 height 6
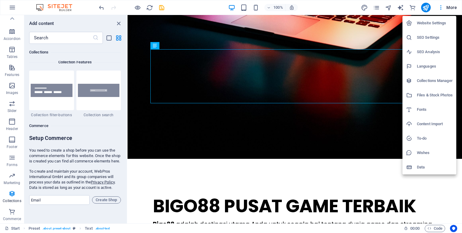
click at [428, 26] on h6 "Website Settings" at bounding box center [435, 23] width 36 height 7
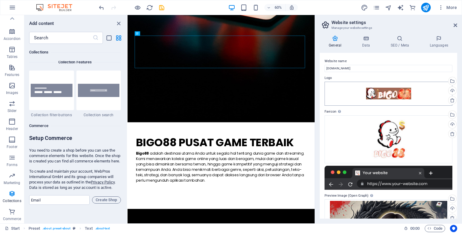
scroll to position [106, 0]
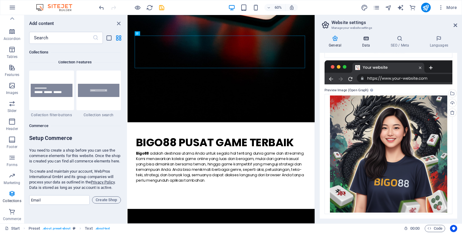
click at [363, 44] on h4 "Data" at bounding box center [367, 41] width 29 height 13
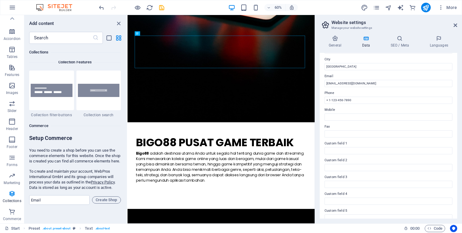
scroll to position [123, 0]
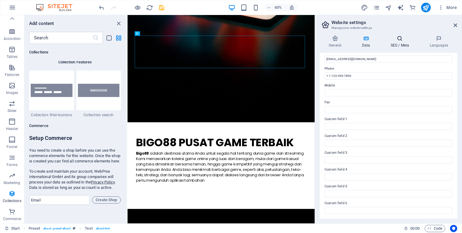
click at [394, 45] on h4 "SEO / Meta" at bounding box center [400, 41] width 39 height 13
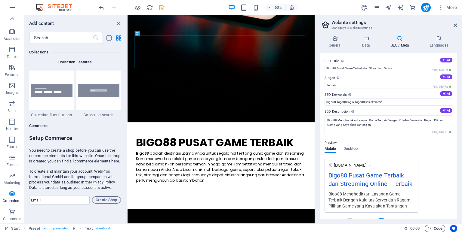
click at [441, 226] on span "Code" at bounding box center [434, 228] width 15 height 7
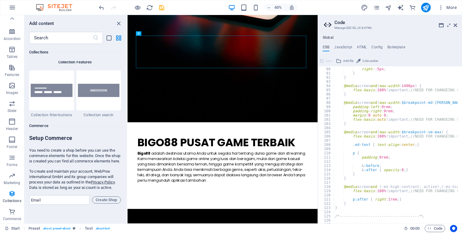
scroll to position [374, 0]
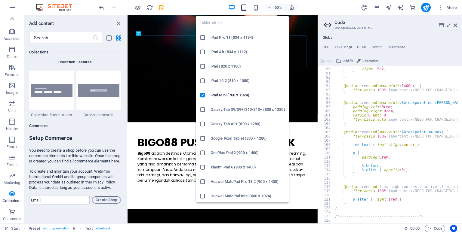
click at [243, 9] on icon "button" at bounding box center [243, 7] width 7 height 7
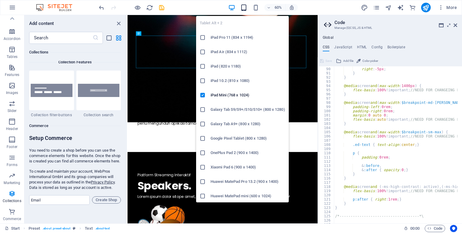
scroll to position [287, 0]
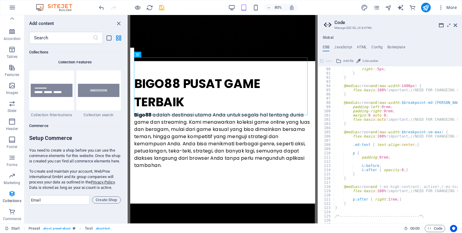
click at [0, 0] on div "80%" at bounding box center [0, 0] width 0 height 0
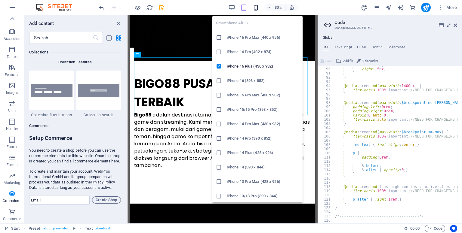
click at [256, 7] on icon "button" at bounding box center [255, 7] width 7 height 7
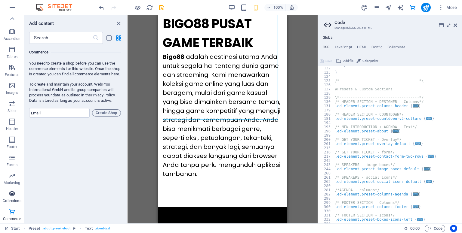
scroll to position [79, 0]
click at [13, 190] on button "Collections" at bounding box center [12, 197] width 24 height 18
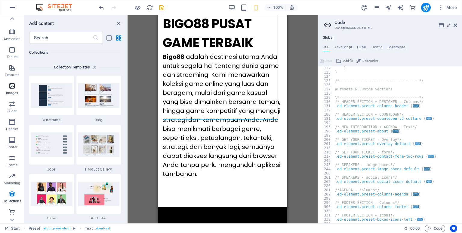
scroll to position [0, 0]
click at [11, 78] on icon "button" at bounding box center [11, 75] width 7 height 7
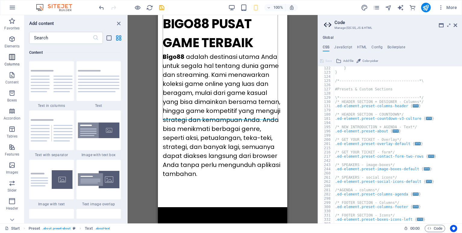
click at [10, 51] on button "Elements" at bounding box center [12, 42] width 24 height 18
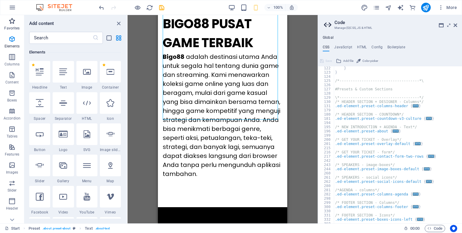
click at [10, 26] on p "Favorites" at bounding box center [11, 28] width 15 height 5
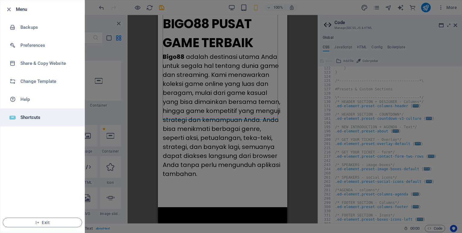
click at [51, 117] on h6 "Shortcuts" at bounding box center [48, 117] width 56 height 7
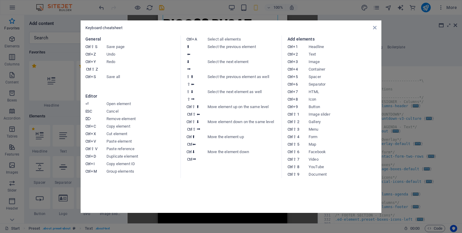
click at [376, 27] on div "Keyboard cheatsheet General Ctrl ⇧ S Save page Ctrl Z Undo Ctrl Y Ctrl ⇧ Z Redo…" at bounding box center [231, 116] width 301 height 193
click at [376, 27] on icon at bounding box center [375, 27] width 4 height 5
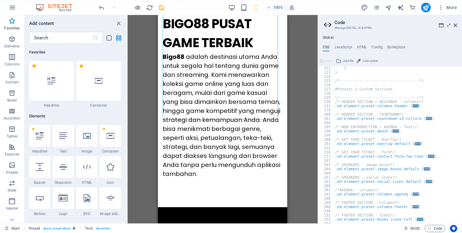
click at [372, 9] on div "More" at bounding box center [410, 8] width 98 height 10
click at [379, 11] on icon "pages" at bounding box center [376, 7] width 7 height 7
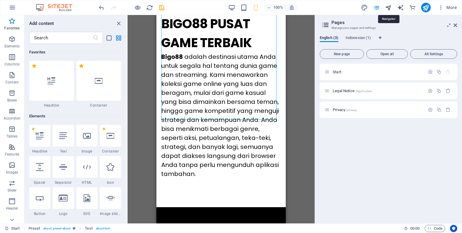
click at [389, 10] on icon "navigator" at bounding box center [388, 7] width 7 height 7
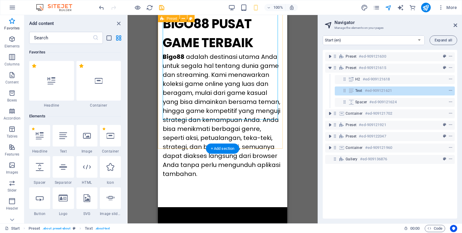
click at [193, 134] on div "BIGO88 PUSAT GAME TERBAIK Bigo88 adalah destinasi utama Anda untuk [PERSON_NAME…" at bounding box center [222, 101] width 129 height 212
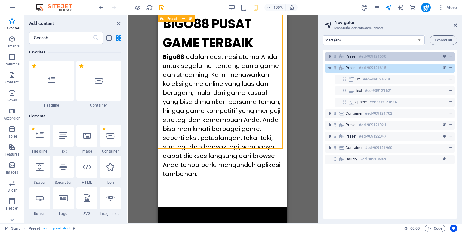
click at [361, 57] on h6 "#ed-909121630" at bounding box center [372, 56] width 27 height 7
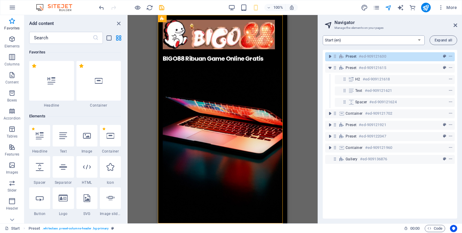
click at [366, 43] on select "Start (en) Legal Notice (en) Privacy (en) Start (id)" at bounding box center [374, 40] width 102 height 10
select select "17032597-id"
click at [323, 35] on select "Start (en) Legal Notice (en) Privacy (en) Start (id)" at bounding box center [374, 40] width 102 height 10
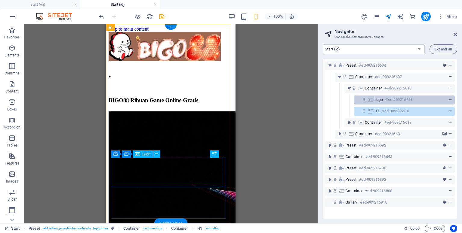
click at [384, 103] on div "Logo #ed-909216613" at bounding box center [399, 99] width 50 height 7
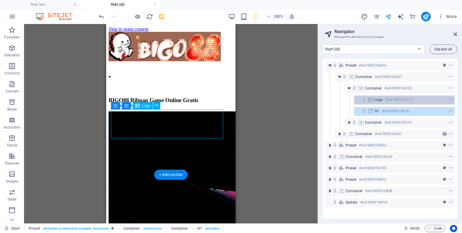
scroll to position [48, 0]
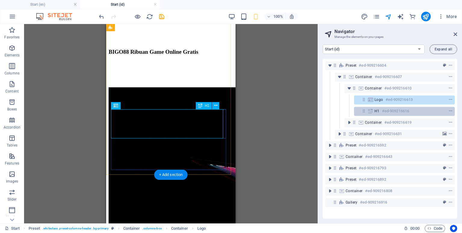
click at [384, 111] on h6 "#ed-909216616" at bounding box center [395, 111] width 27 height 7
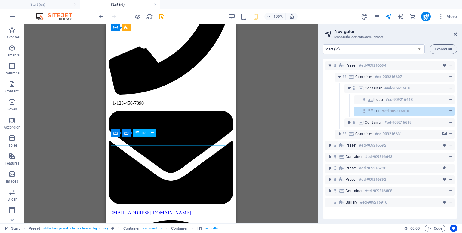
scroll to position [2042, 0]
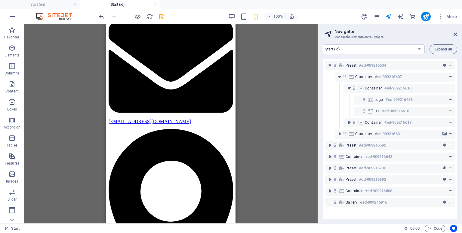
click at [456, 22] on div "100% More" at bounding box center [230, 16] width 461 height 14
click at [455, 19] on span "More" at bounding box center [447, 17] width 19 height 6
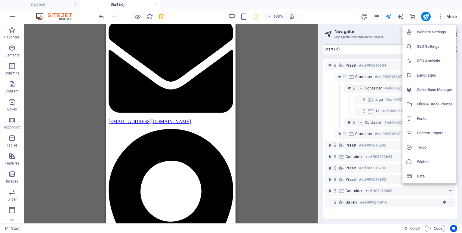
click at [451, 33] on h6 "Website Settings" at bounding box center [435, 32] width 36 height 7
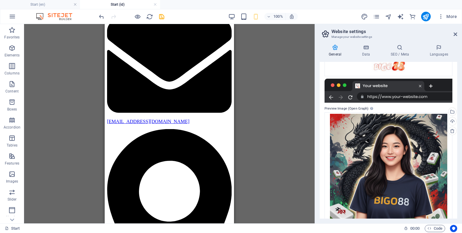
scroll to position [115, 0]
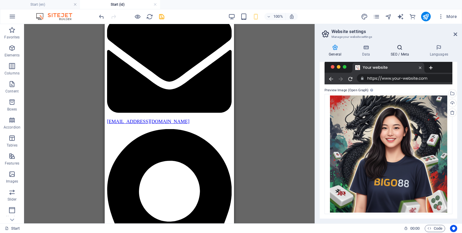
click at [397, 51] on h4 "SEO / Meta" at bounding box center [400, 51] width 39 height 13
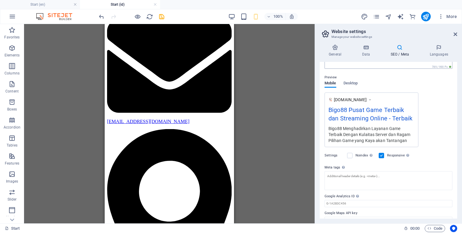
scroll to position [84, 0]
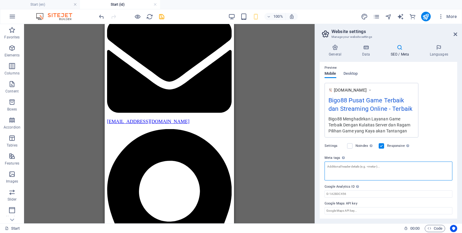
click at [367, 170] on textarea "Meta tags Enter HTML code here that will be placed inside the tags of your webs…" at bounding box center [388, 171] width 128 height 19
click at [340, 164] on textarea "Meta tags Enter HTML code here that will be placed inside the tags of your webs…" at bounding box center [388, 173] width 128 height 23
paste textarea "<link rel="canonical" href="[URL][DOMAIN_NAME]">"
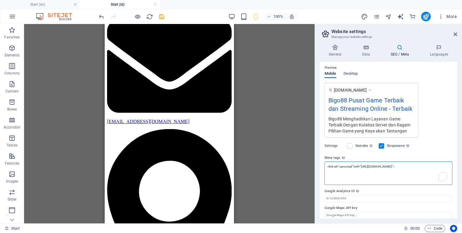
click at [346, 164] on textarea "<link rel="canonical" href="[URL][DOMAIN_NAME]">" at bounding box center [388, 173] width 128 height 23
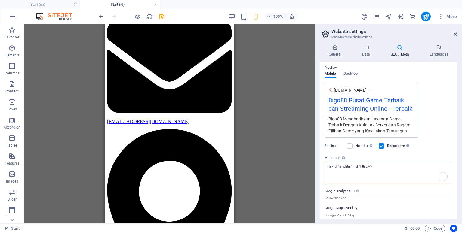
paste textarea "[URL][DOMAIN_NAME]"
click at [362, 164] on textarea "<link rel="amphtml" href="https://[URL][DOMAIN_NAME]">" at bounding box center [388, 173] width 128 height 23
paste textarea "[DOMAIN_NAME][URL]"
click at [420, 168] on textarea "<link rel="amphtml" href="[URL][DOMAIN_NAME]">" at bounding box center [388, 173] width 128 height 23
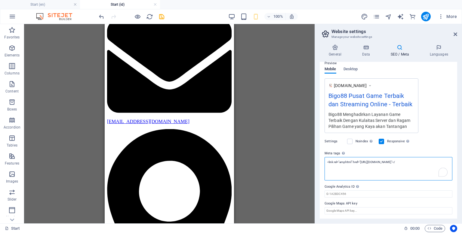
scroll to position [89, 0]
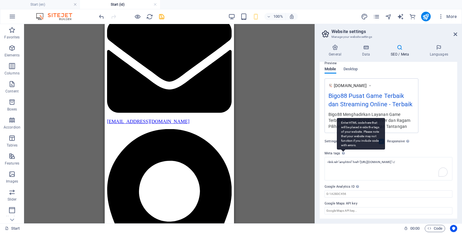
type textarea "<link rel="amphtml" href="[URL][DOMAIN_NAME]">"
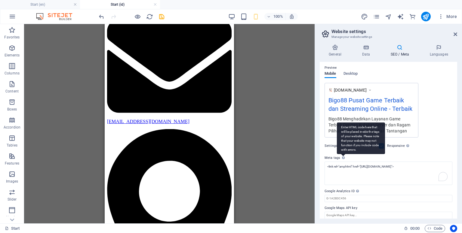
click at [343, 152] on body "Bigo88 Start (en) Start (id) Favorites Elements Columns Content Boxes Accordion…" at bounding box center [231, 116] width 462 height 233
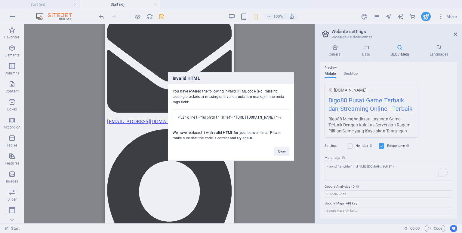
scroll to position [0, 8]
click at [366, 172] on div "Invalid HTML You have entered the following invalid HTML code (e.g. missing clo…" at bounding box center [231, 116] width 462 height 233
click at [349, 75] on div "Invalid HTML You have entered the following invalid HTML code (e.g. missing clo…" at bounding box center [231, 116] width 462 height 233
click at [350, 75] on div "Invalid HTML You have entered the following invalid HTML code (e.g. missing clo…" at bounding box center [231, 116] width 462 height 233
click at [284, 155] on button "Okay" at bounding box center [281, 151] width 15 height 9
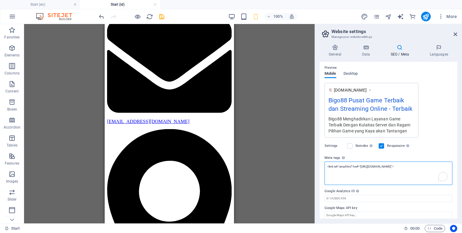
click at [390, 172] on textarea "<link rel="amphtml" href="[URL][DOMAIN_NAME]">" at bounding box center [388, 173] width 128 height 23
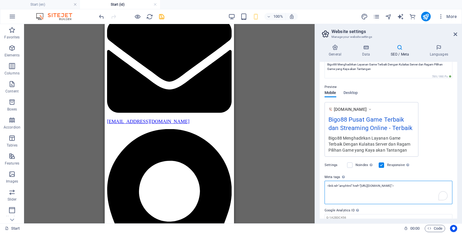
scroll to position [65, 0]
